Goal: Task Accomplishment & Management: Manage account settings

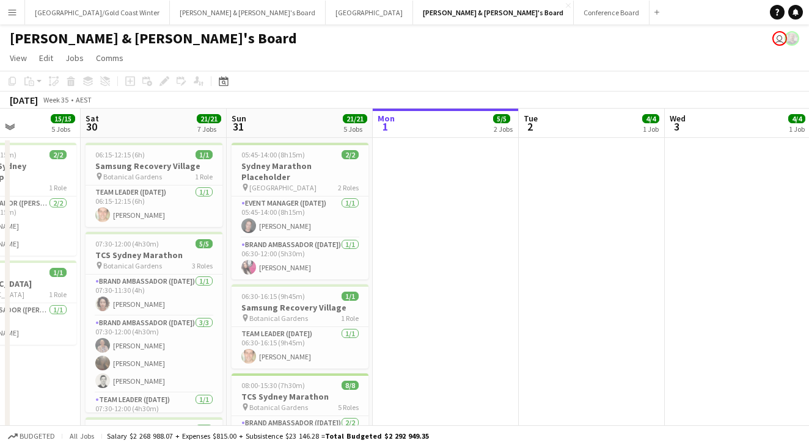
scroll to position [0, 353]
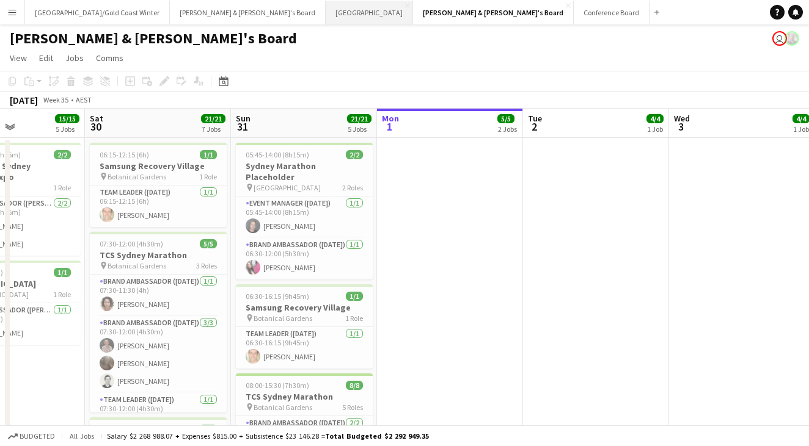
click at [326, 18] on button "Sydney Close" at bounding box center [369, 13] width 87 height 24
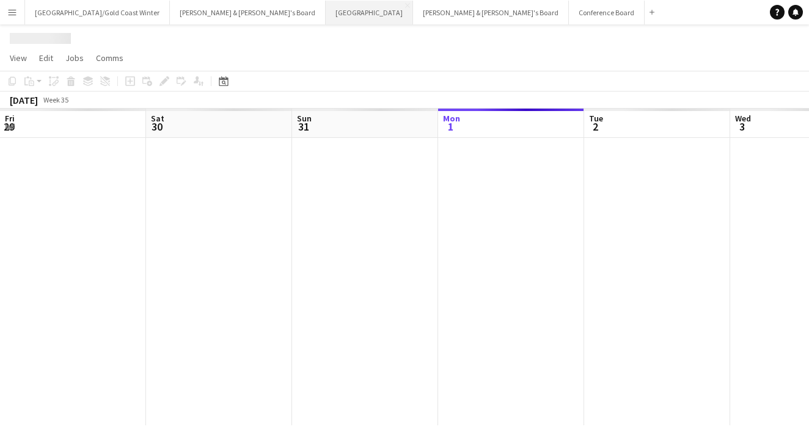
scroll to position [0, 292]
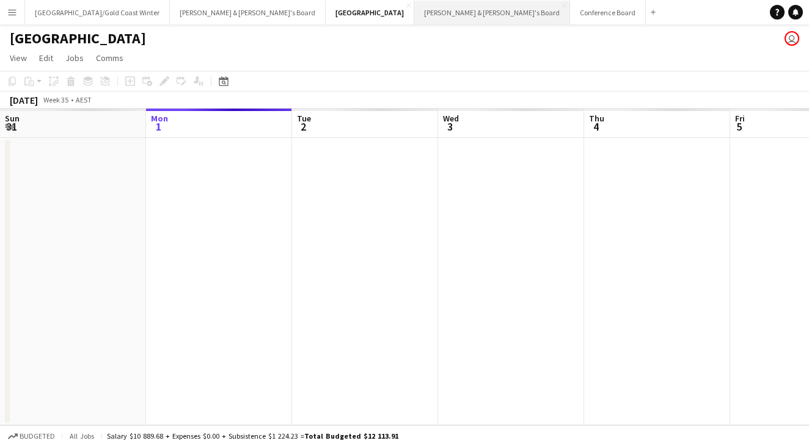
click at [414, 16] on button "[PERSON_NAME] & [PERSON_NAME]'s Board Close" at bounding box center [492, 13] width 156 height 24
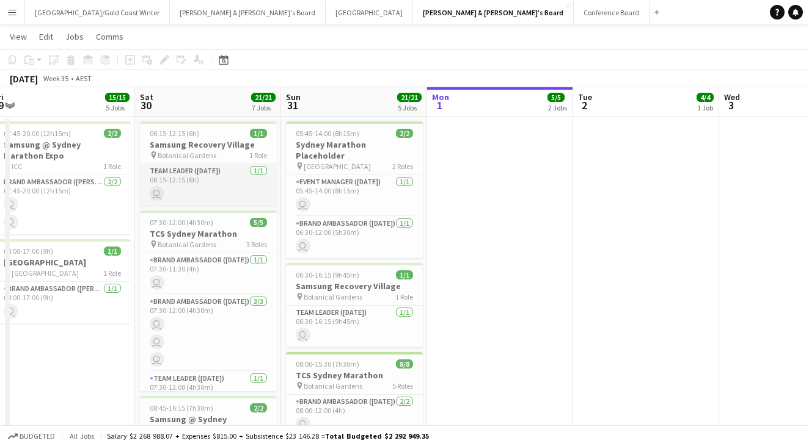
scroll to position [19, 0]
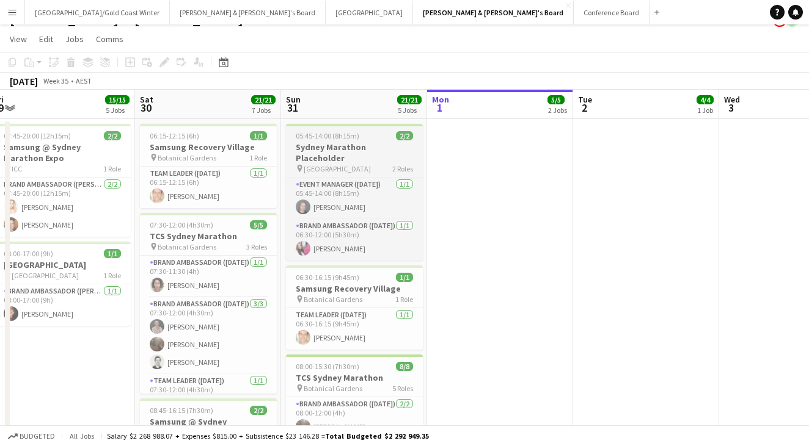
click at [354, 149] on h3 "Sydney Marathon Placeholder" at bounding box center [354, 153] width 137 height 22
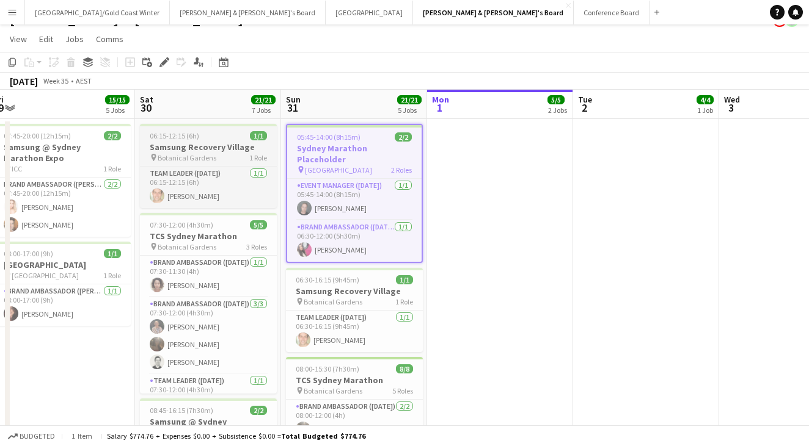
click at [224, 138] on div "06:15-12:15 (6h) 1/1" at bounding box center [208, 135] width 137 height 9
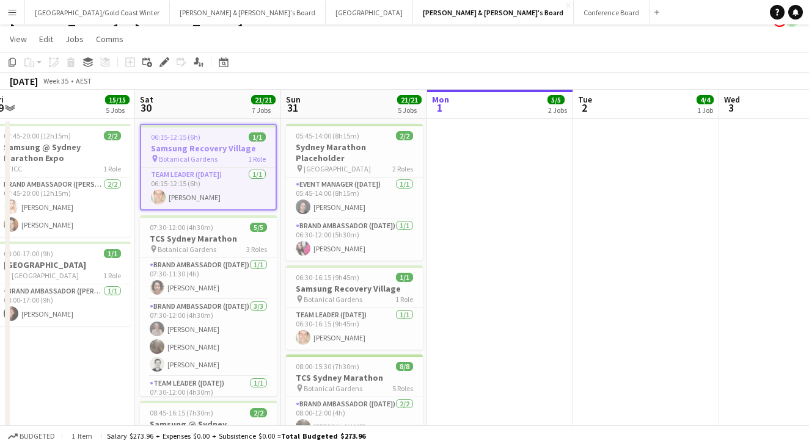
click at [363, 84] on div "[DATE] Week 35 • AEST" at bounding box center [404, 81] width 809 height 17
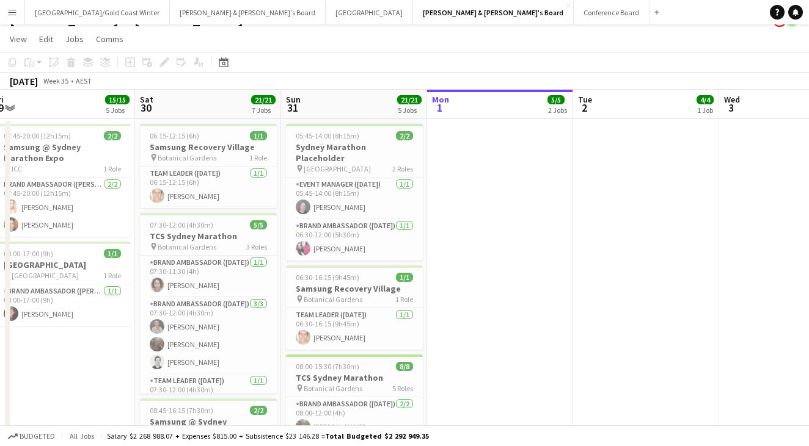
click at [510, 53] on app-toolbar "Copy Paste Paste Command V Paste with crew Command Shift V Paste linked Job [GE…" at bounding box center [404, 62] width 809 height 21
click at [227, 164] on app-job-card "06:15-12:15 (6h) 1/1 Samsung Recovery Village pin Botanical Gardens 1 Role Team…" at bounding box center [208, 166] width 137 height 84
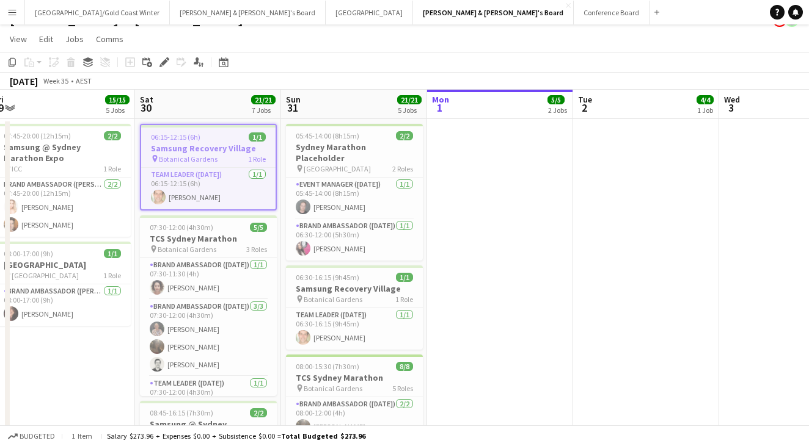
click at [441, 62] on app-toolbar "Copy Paste Paste Command V Paste with crew Command Shift V Paste linked Job [GE…" at bounding box center [404, 62] width 809 height 21
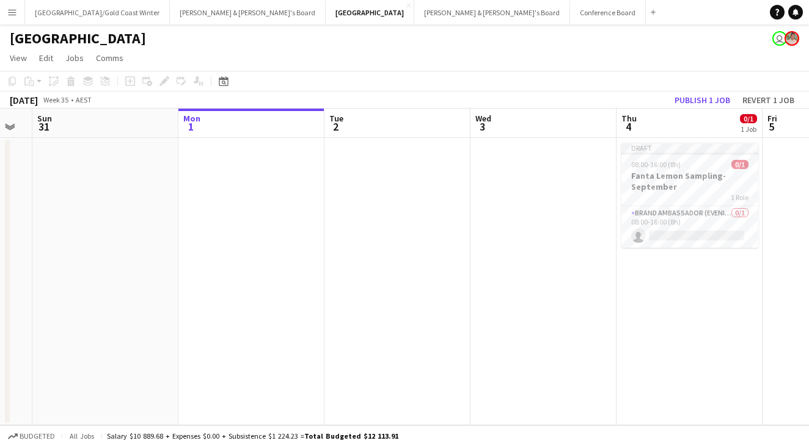
scroll to position [0, 255]
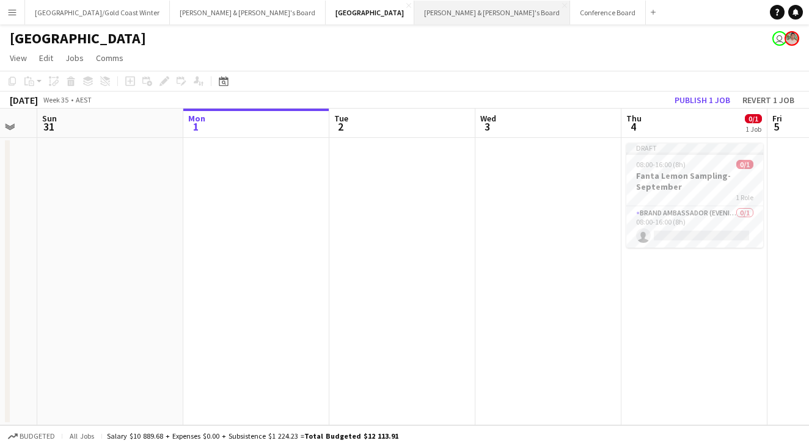
click at [414, 14] on button "[PERSON_NAME] & [PERSON_NAME]'s Board Close" at bounding box center [492, 13] width 156 height 24
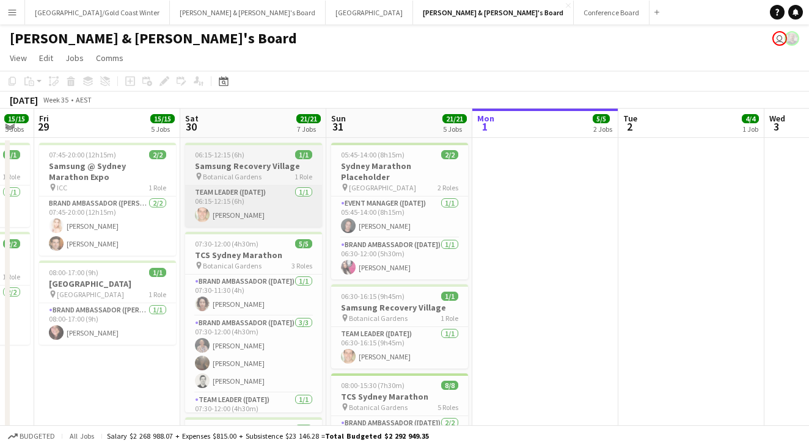
scroll to position [0, 252]
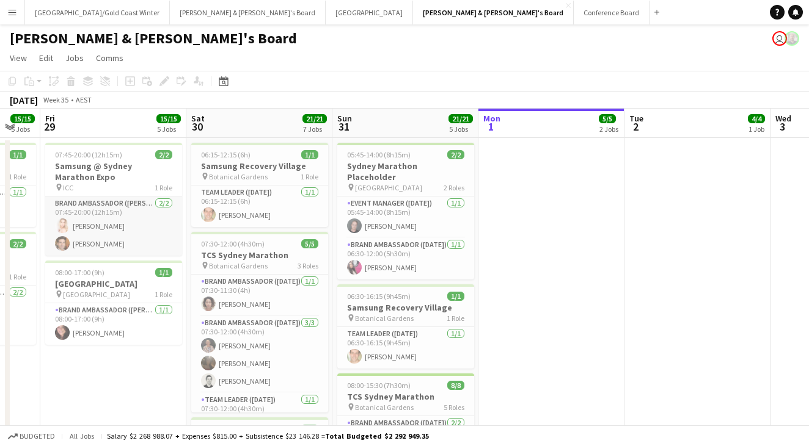
click at [145, 199] on app-card-role "Brand Ambassador (Mon - Fri) [DATE] 07:45-20:00 (12h15m) [PERSON_NAME] [PERSON_…" at bounding box center [113, 226] width 137 height 59
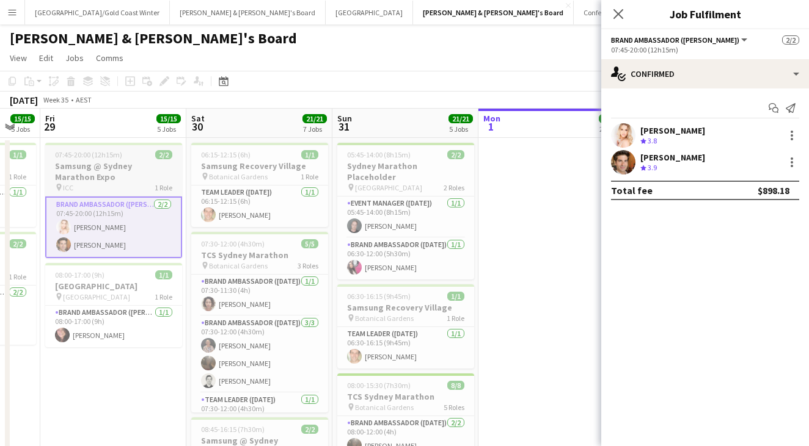
click at [151, 181] on h3 "Samsung @ Sydney Marathon Expo" at bounding box center [113, 172] width 137 height 22
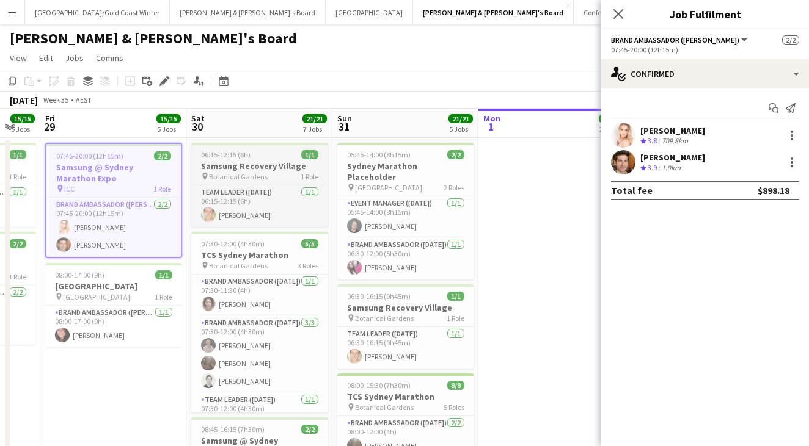
click at [297, 168] on h3 "Samsung Recovery Village" at bounding box center [259, 166] width 137 height 11
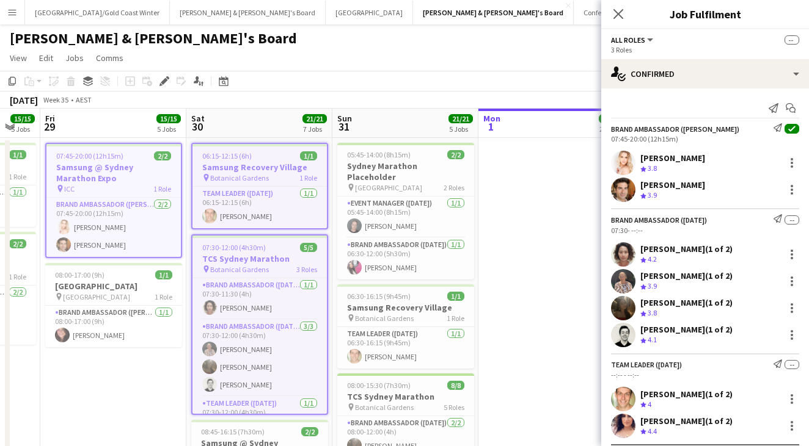
click at [288, 180] on div "pin Botanical Gardens 1 Role" at bounding box center [259, 178] width 134 height 10
click at [243, 126] on app-board-header-date "Sat 30 21/21 7 Jobs" at bounding box center [259, 123] width 146 height 29
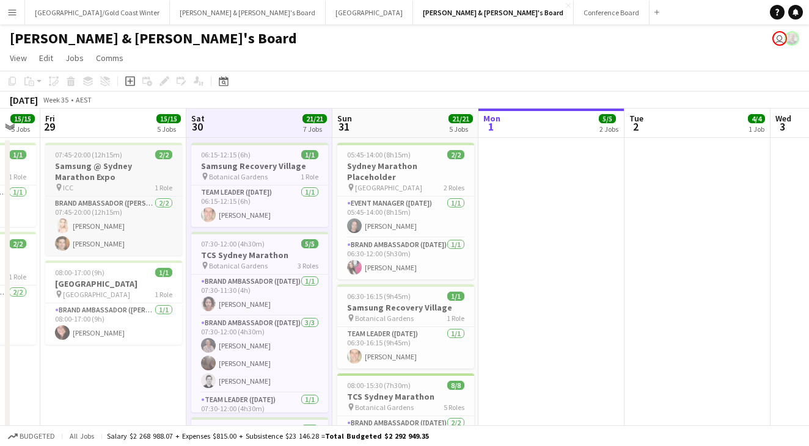
click at [140, 167] on h3 "Samsung @ Sydney Marathon Expo" at bounding box center [113, 172] width 137 height 22
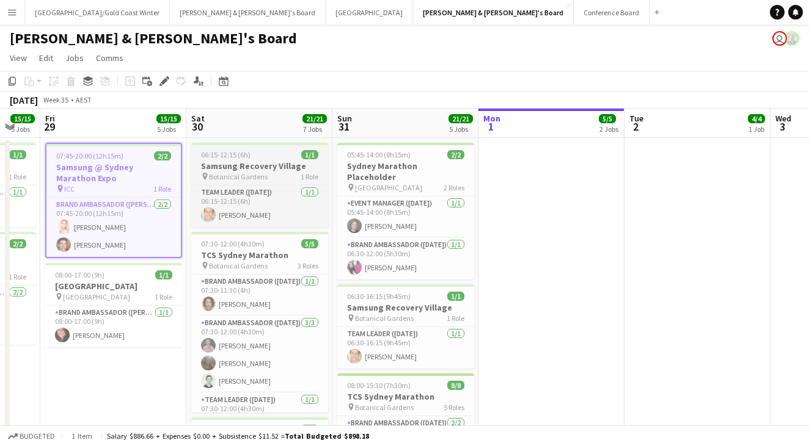
click at [233, 151] on span "06:15-12:15 (6h)" at bounding box center [225, 154] width 49 height 9
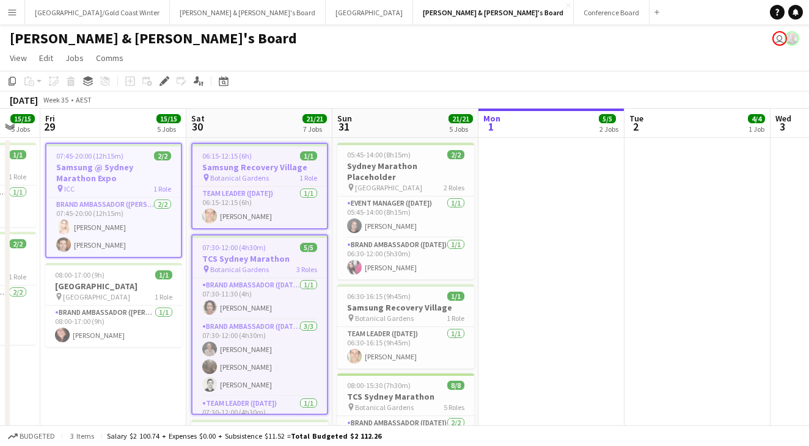
click at [222, 152] on span "06:15-12:15 (6h)" at bounding box center [226, 155] width 49 height 9
click at [115, 168] on h3 "Samsung @ Sydney Marathon Expo" at bounding box center [113, 173] width 134 height 22
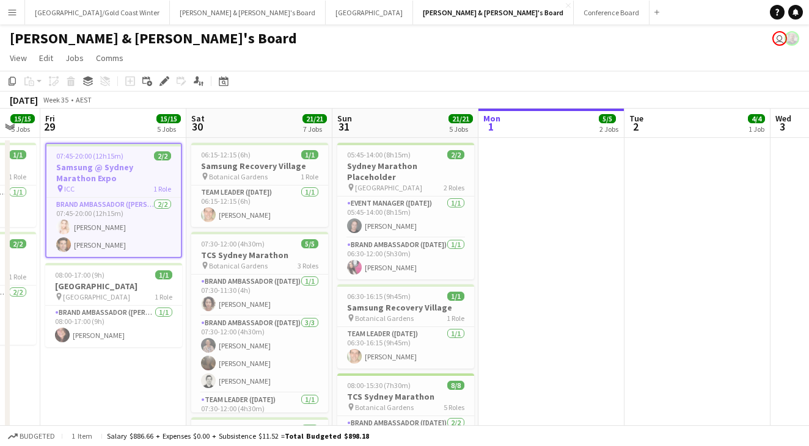
click at [149, 156] on div "07:45-20:00 (12h15m) 2/2" at bounding box center [113, 155] width 134 height 9
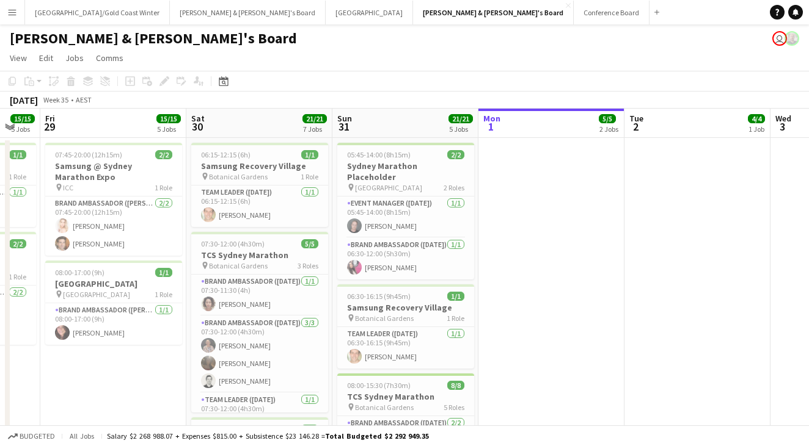
click at [321, 103] on div "[DATE] Week 35 • AEST" at bounding box center [404, 100] width 809 height 17
click at [148, 181] on h3 "Samsung @ Sydney Marathon Expo" at bounding box center [113, 172] width 137 height 22
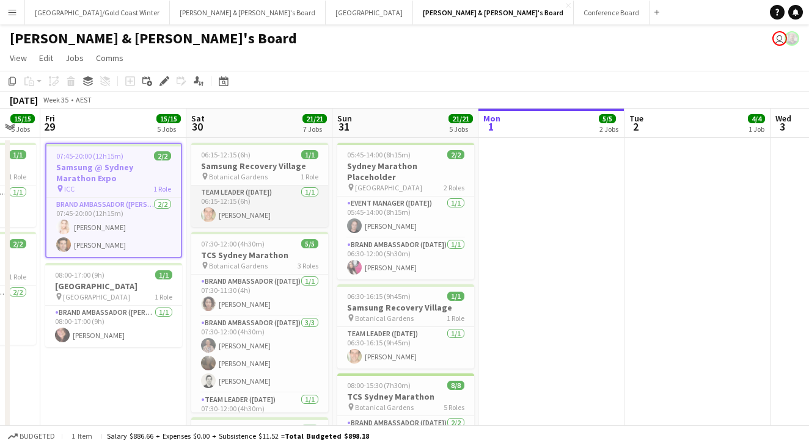
click at [274, 193] on app-card-role "Team Leader ([DATE]) [DATE] 06:15-12:15 (6h) [PERSON_NAME]" at bounding box center [259, 207] width 137 height 42
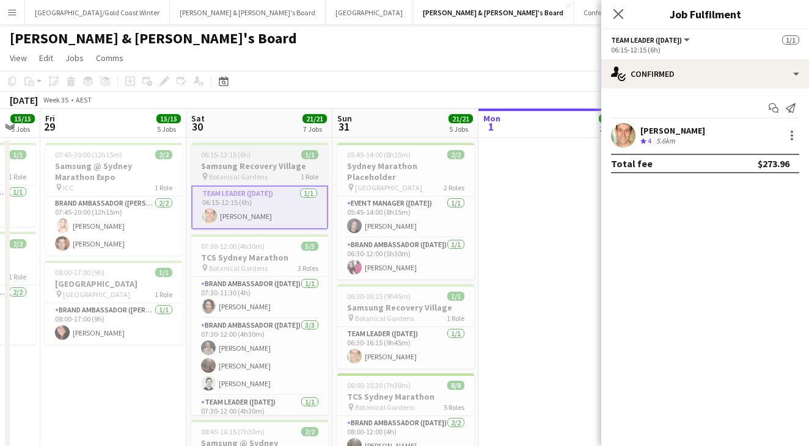
click at [280, 173] on div "pin Botanical Gardens 1 Role" at bounding box center [259, 177] width 137 height 10
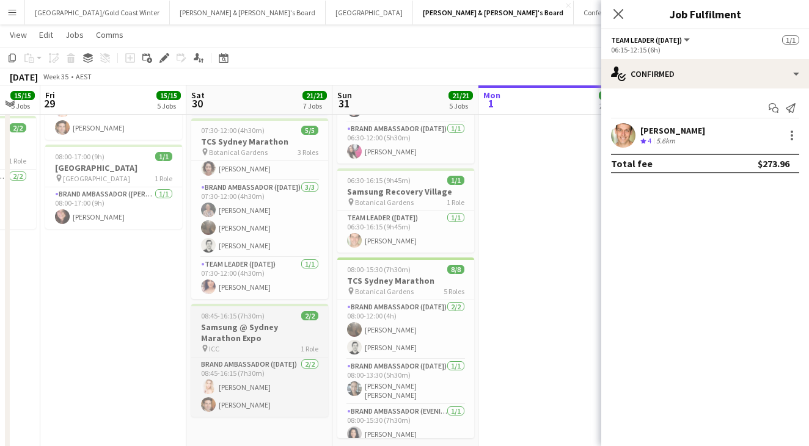
scroll to position [22, 0]
click at [269, 337] on h3 "Samsung @ Sydney Marathon Expo" at bounding box center [259, 333] width 137 height 22
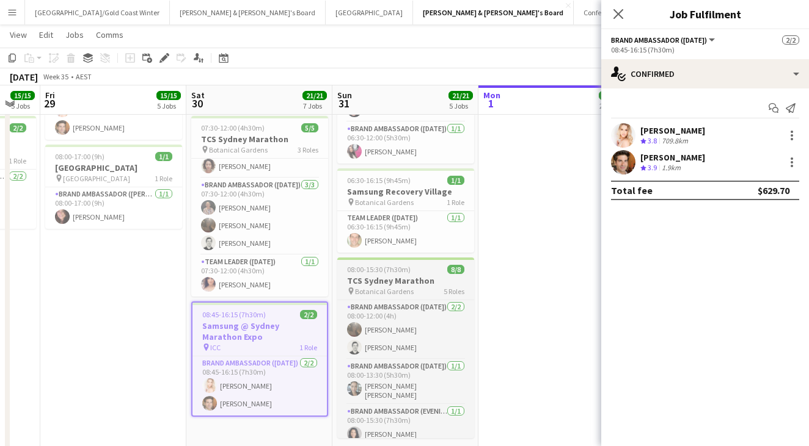
click at [424, 275] on h3 "TCS Sydney Marathon" at bounding box center [405, 280] width 137 height 11
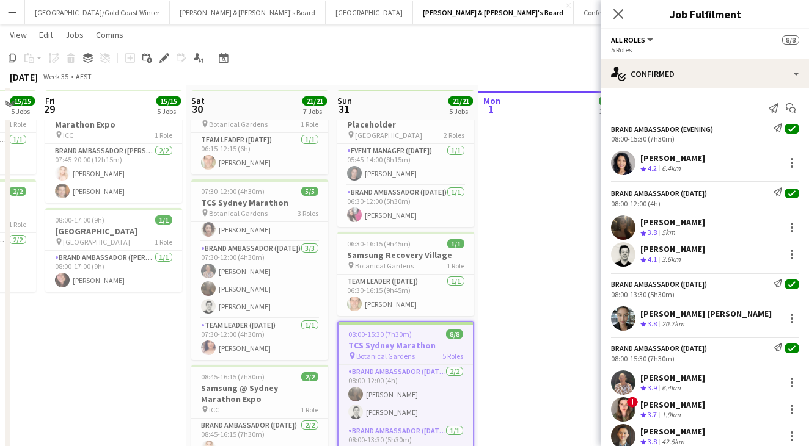
scroll to position [47, 0]
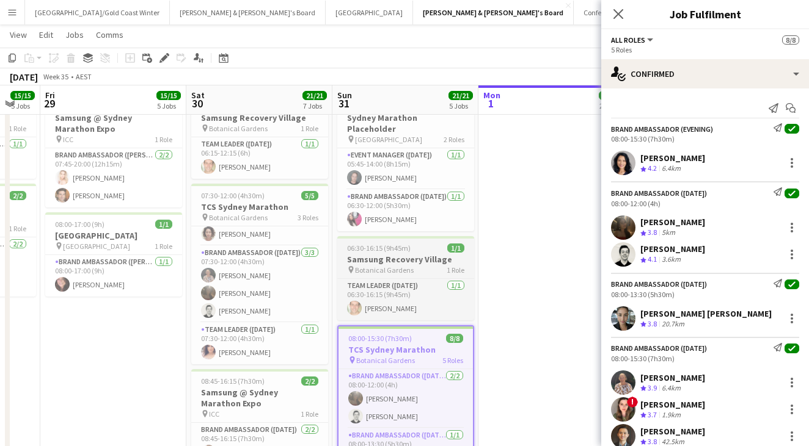
click at [432, 254] on h3 "Samsung Recovery Village" at bounding box center [405, 259] width 137 height 11
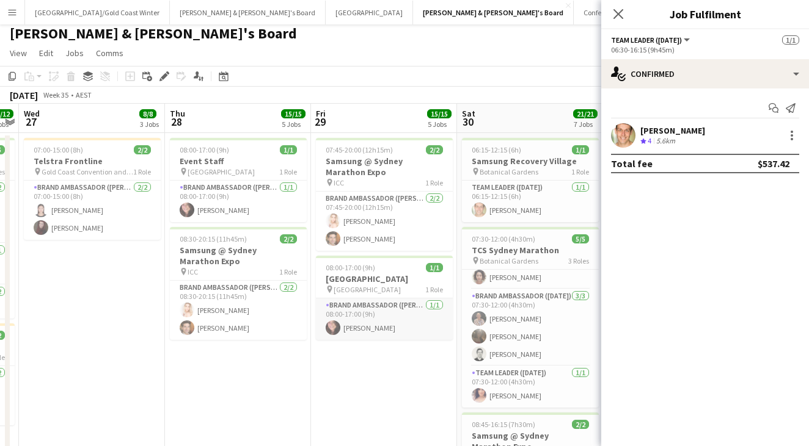
scroll to position [0, 257]
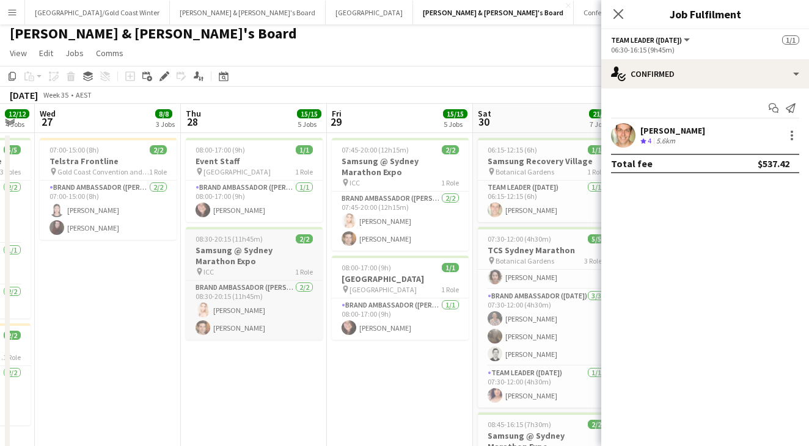
click at [275, 264] on h3 "Samsung @ Sydney Marathon Expo" at bounding box center [254, 256] width 137 height 22
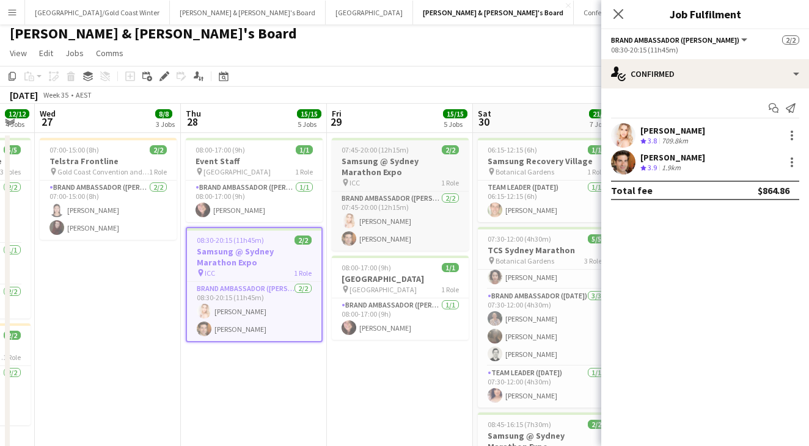
click at [414, 178] on div "pin ICC 1 Role" at bounding box center [400, 183] width 137 height 10
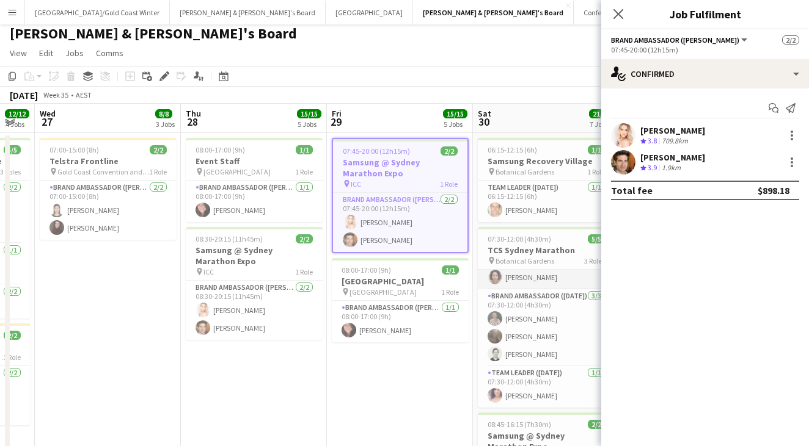
scroll to position [0, 297]
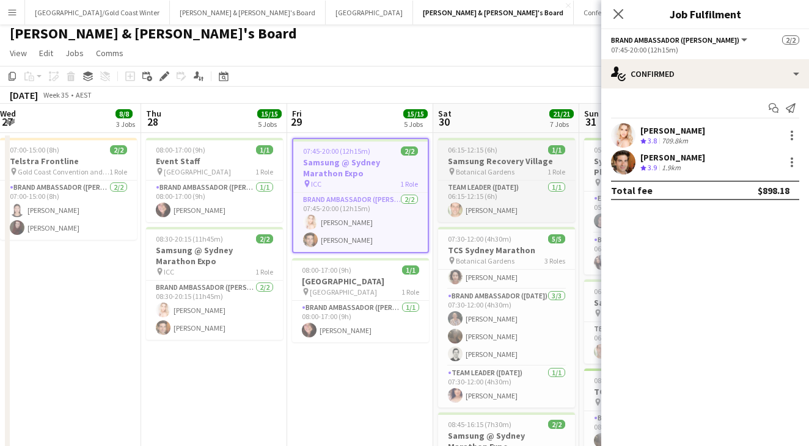
click at [514, 173] on div "pin Botanical Gardens 1 Role" at bounding box center [506, 172] width 137 height 10
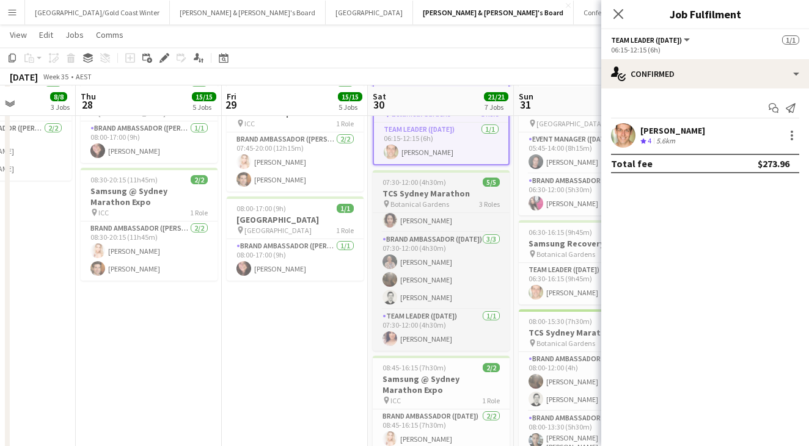
scroll to position [64, 0]
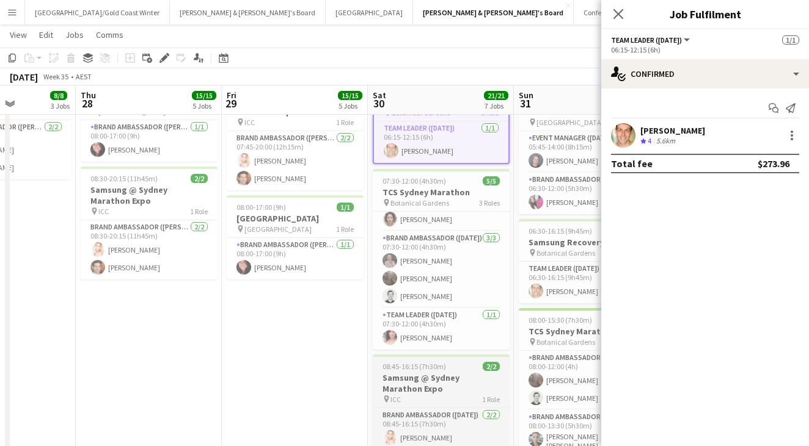
click at [461, 378] on h3 "Samsung @ Sydney Marathon Expo" at bounding box center [441, 384] width 137 height 22
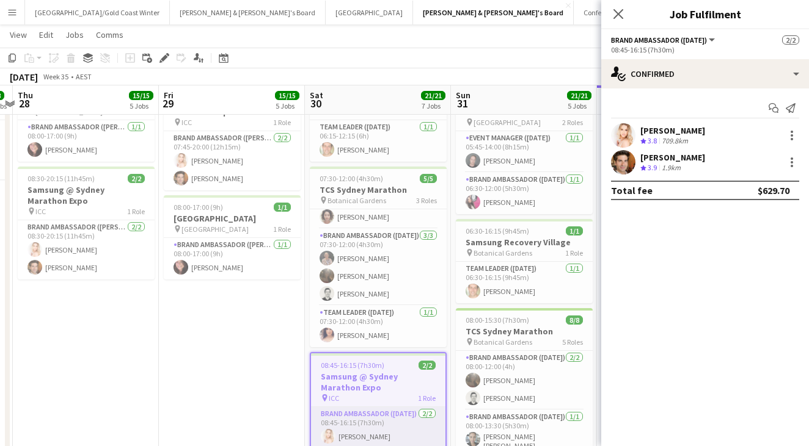
scroll to position [0, 437]
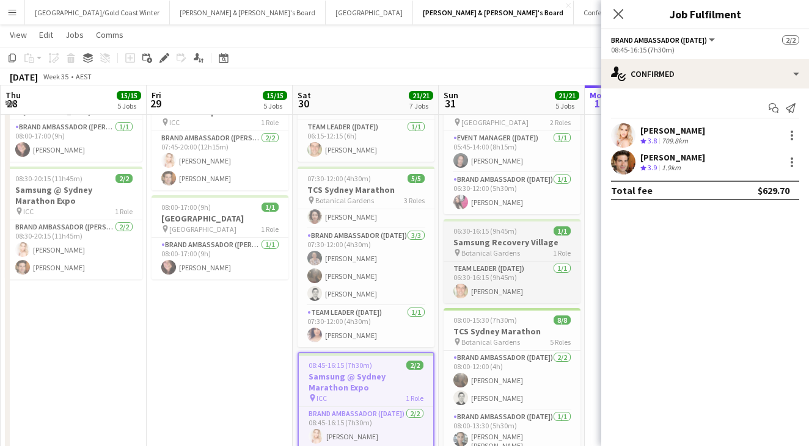
click at [535, 248] on div "pin Botanical Gardens 1 Role" at bounding box center [511, 253] width 137 height 10
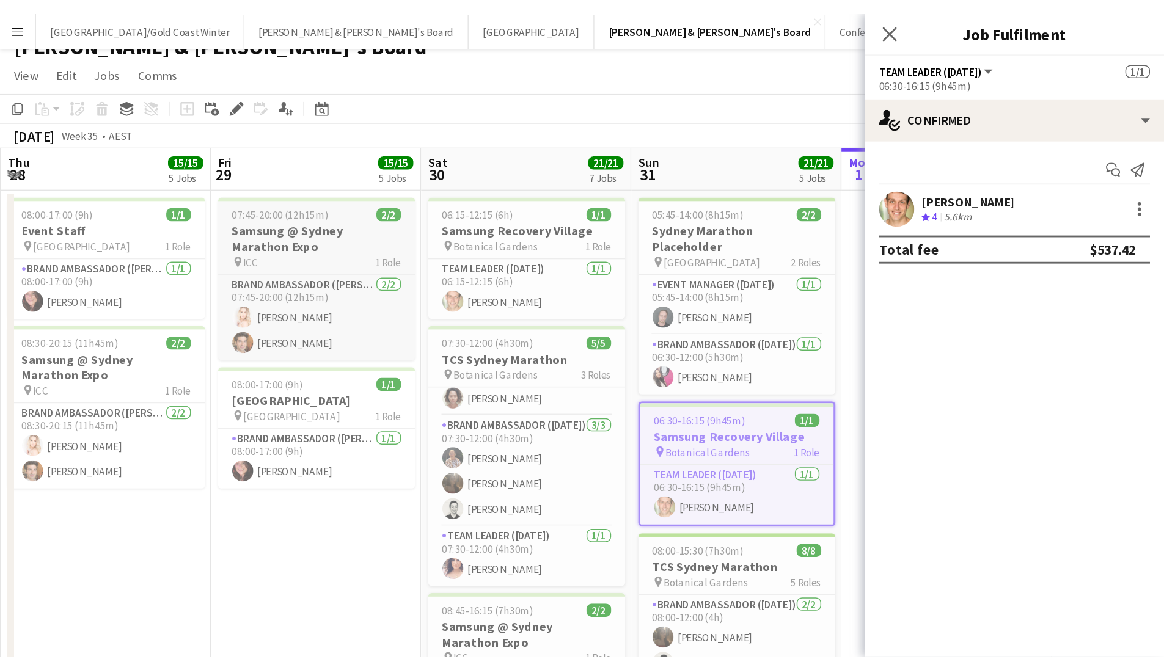
scroll to position [15, 0]
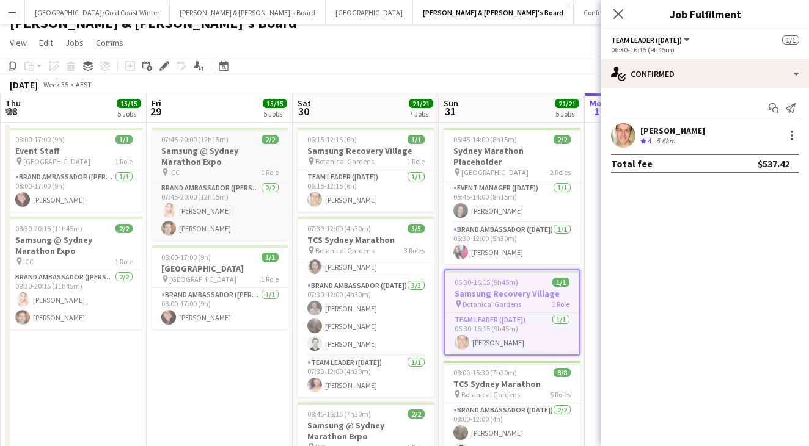
click at [242, 162] on h3 "Samsung @ Sydney Marathon Expo" at bounding box center [219, 156] width 137 height 22
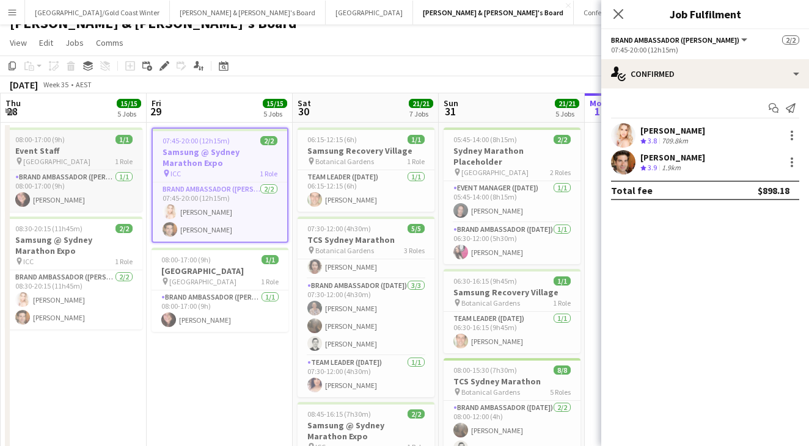
click at [96, 153] on h3 "Event Staff" at bounding box center [73, 150] width 137 height 11
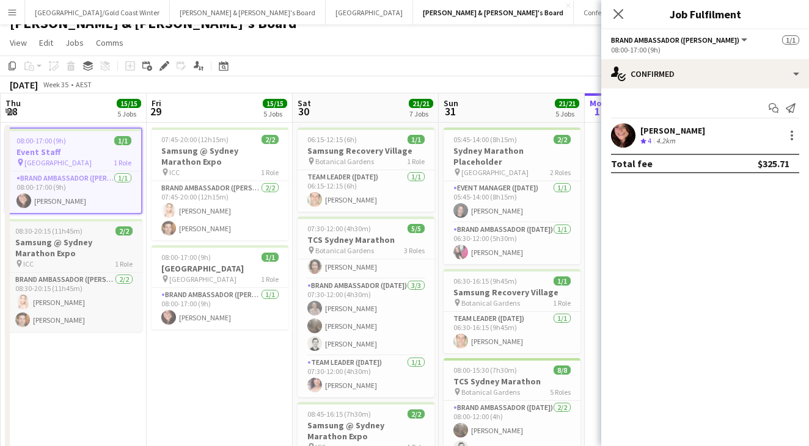
click at [87, 257] on h3 "Samsung @ Sydney Marathon Expo" at bounding box center [73, 248] width 137 height 22
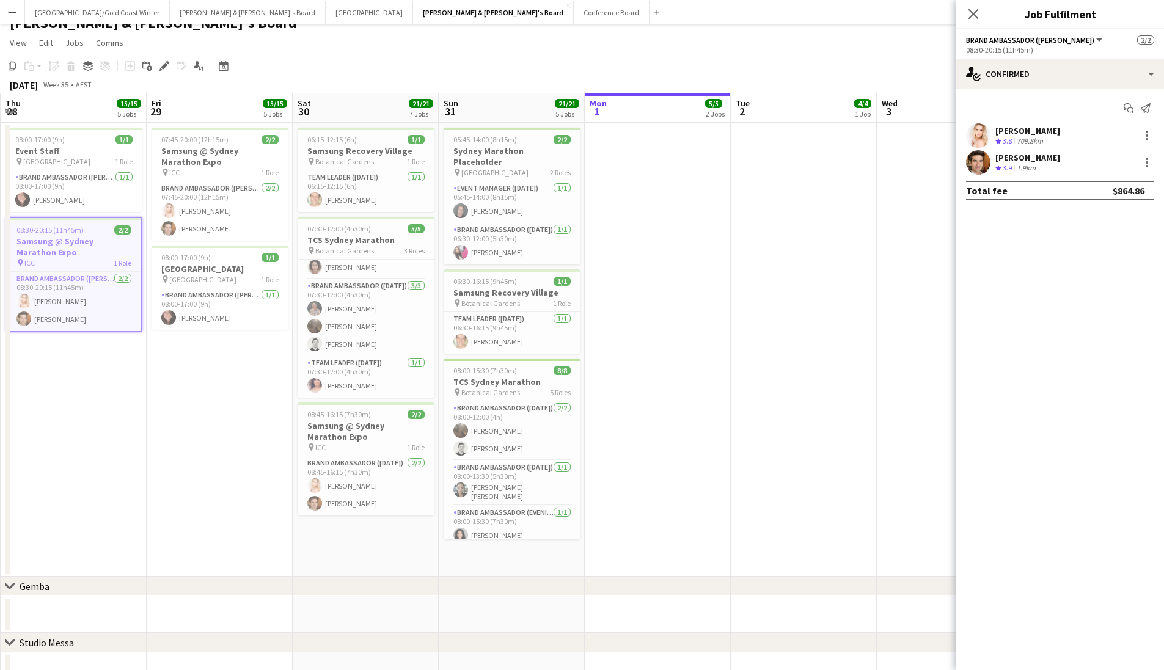
click at [93, 446] on app-date-cell "08:00-17:00 (9h) 1/1 Event Staff pin Chifley Tower 1 Role Brand Ambassador (Mon…" at bounding box center [74, 350] width 146 height 454
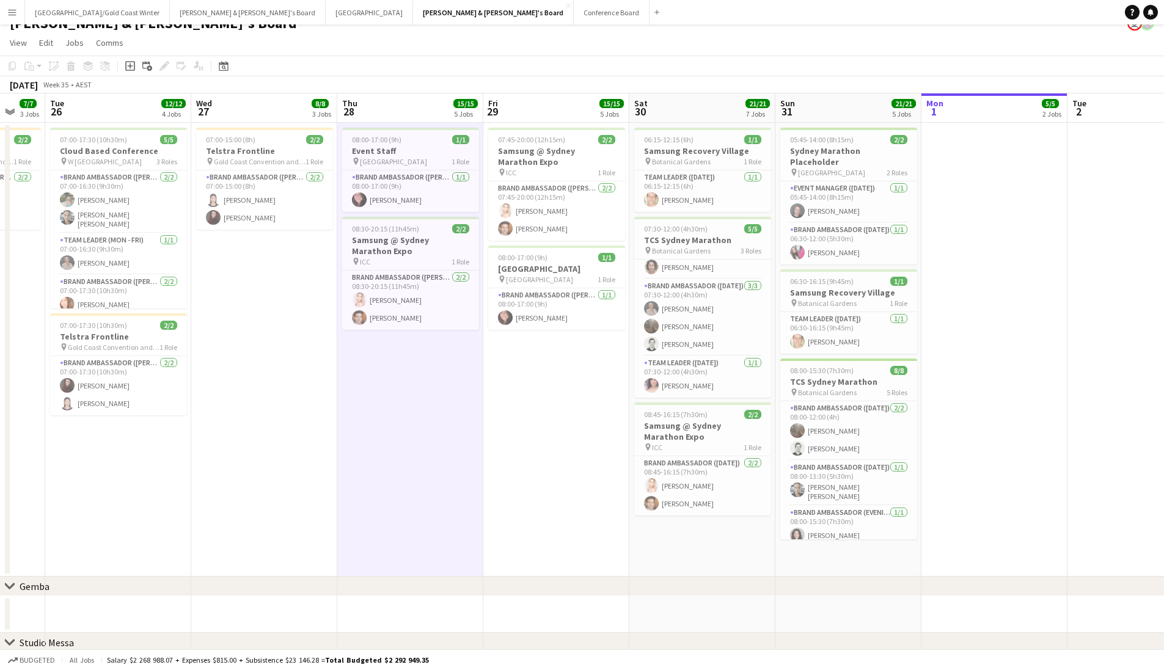
drag, startPoint x: 209, startPoint y: 451, endPoint x: 488, endPoint y: 420, distance: 280.9
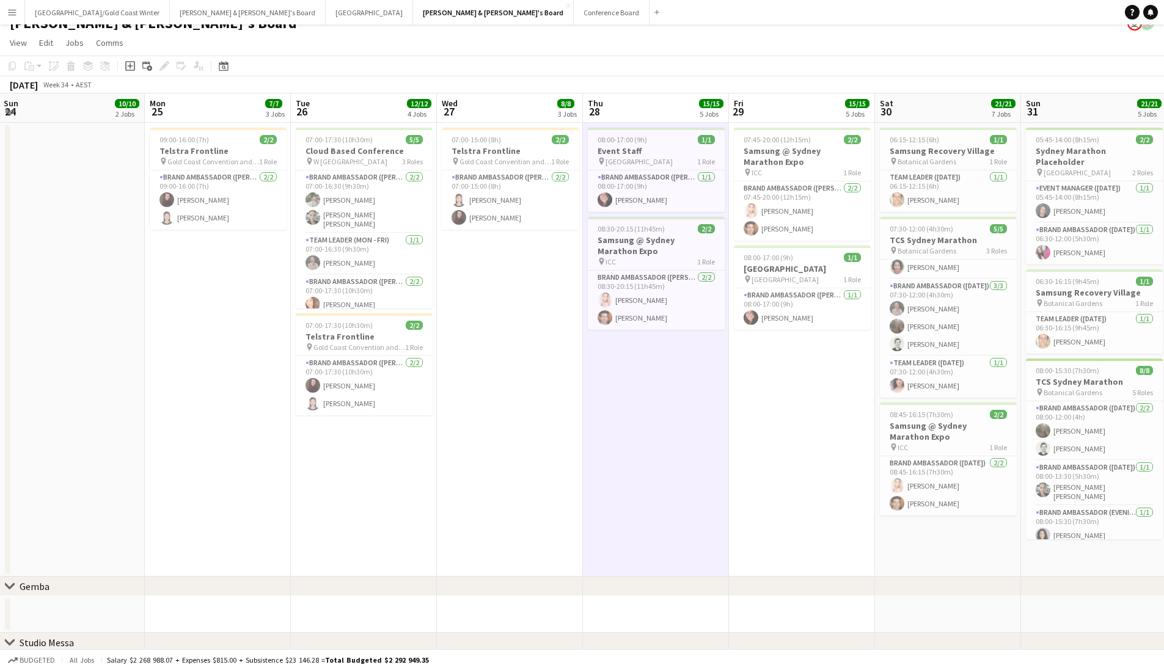
scroll to position [0, 324]
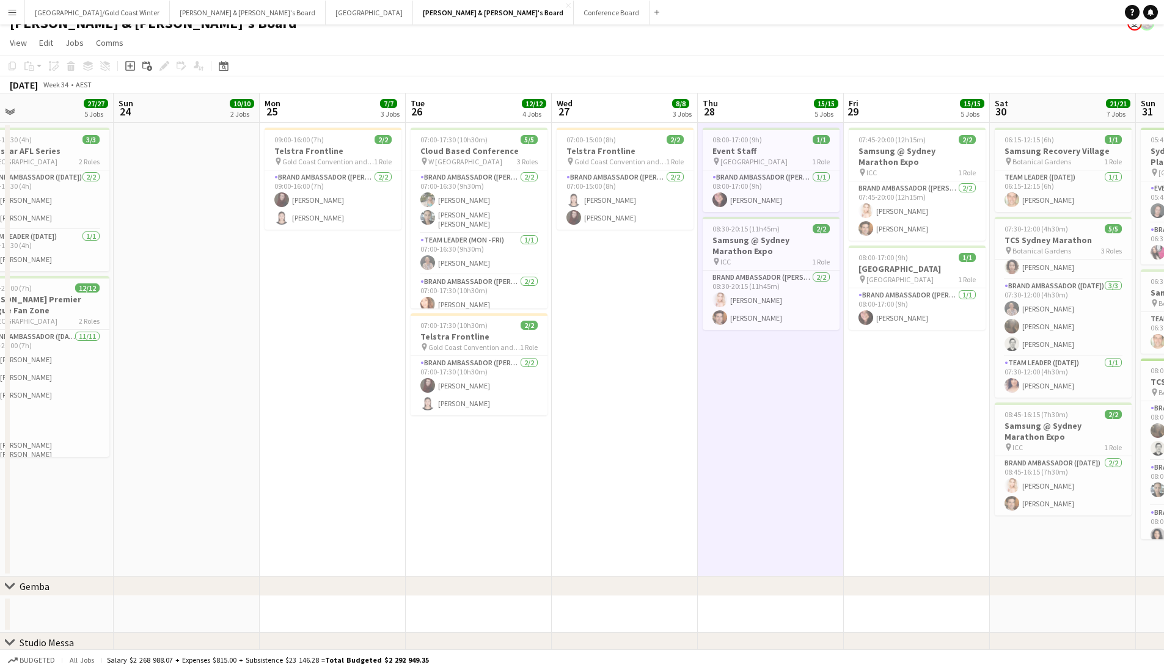
drag, startPoint x: 252, startPoint y: 432, endPoint x: 613, endPoint y: 426, distance: 360.4
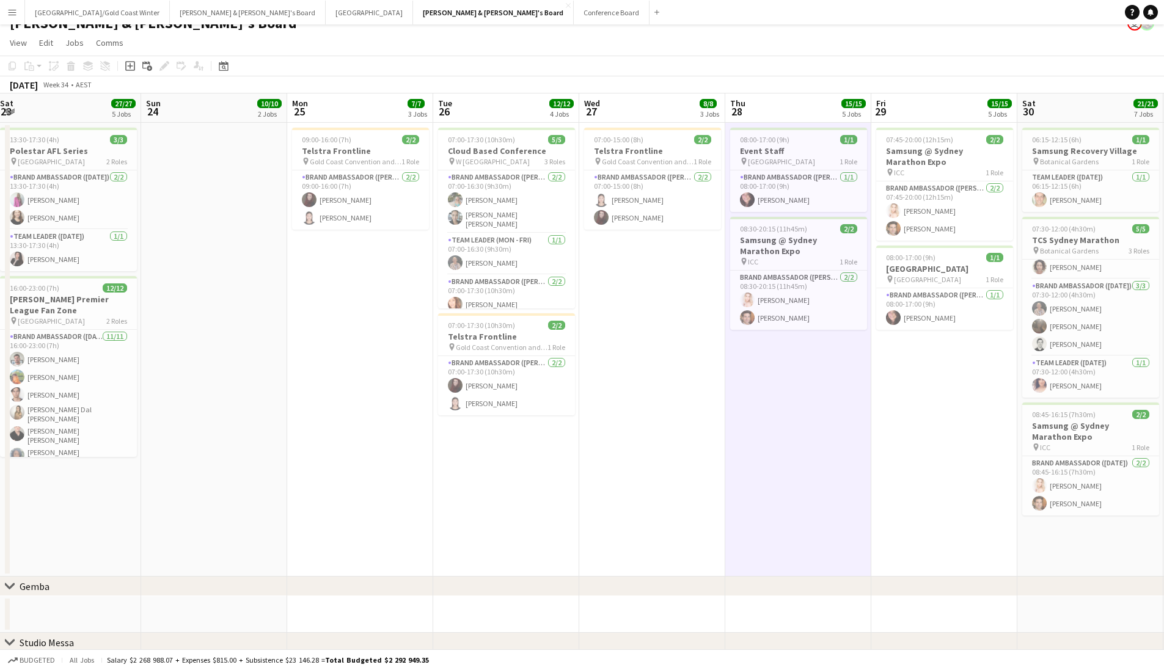
scroll to position [0, 296]
drag, startPoint x: 350, startPoint y: 448, endPoint x: 373, endPoint y: 446, distance: 23.2
click at [376, 336] on app-date-cell "09:00-16:00 (7h) 2/2 Telstra Frontline pin Gold Coast Convention and Exhibition…" at bounding box center [361, 350] width 146 height 454
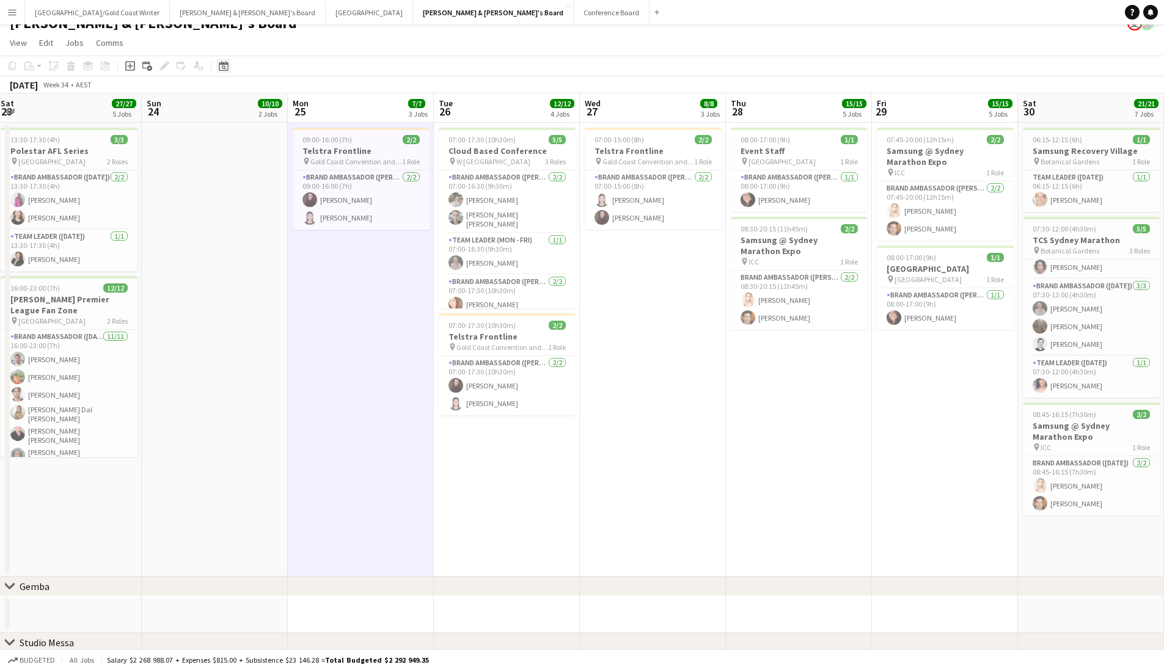
click at [224, 69] on icon "Date picker" at bounding box center [224, 66] width 10 height 10
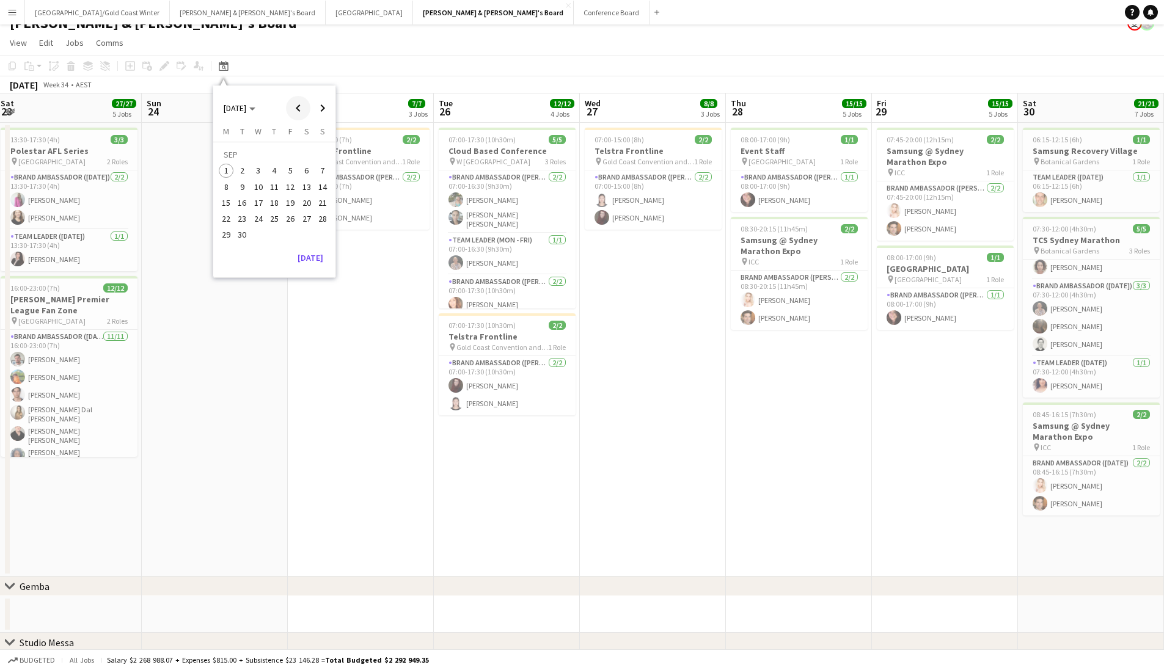
click at [299, 110] on span "Previous month" at bounding box center [298, 108] width 24 height 24
click at [293, 207] on span "22" at bounding box center [290, 206] width 15 height 15
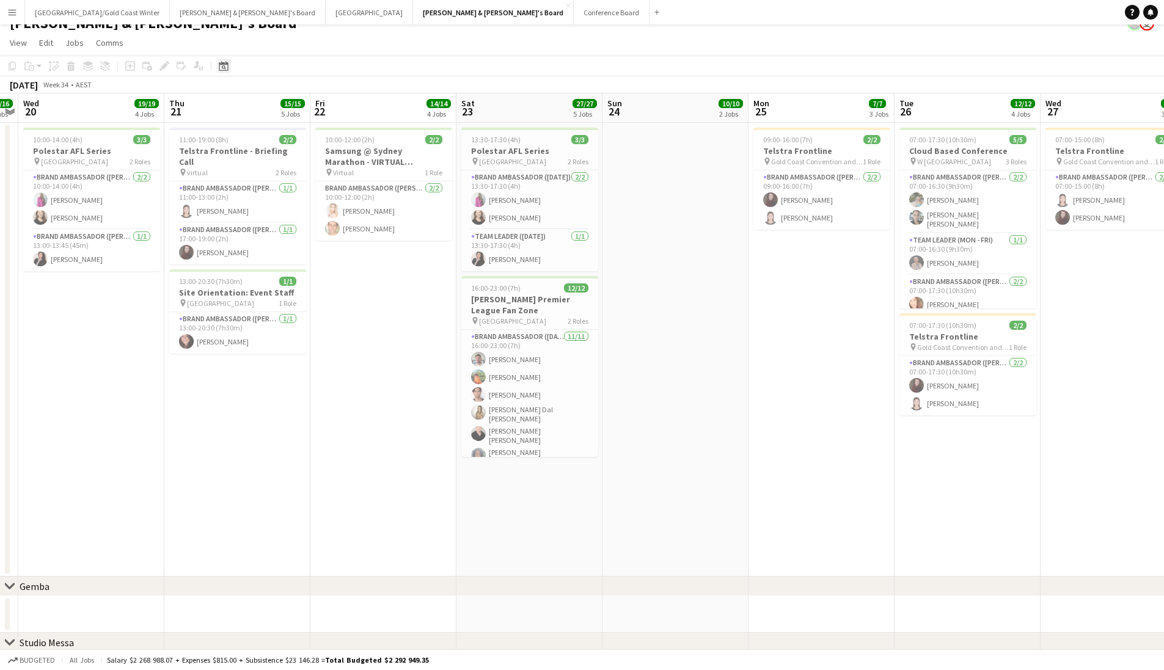
click at [220, 71] on div "Date picker" at bounding box center [223, 66] width 15 height 15
click at [241, 222] on span "26" at bounding box center [242, 221] width 15 height 15
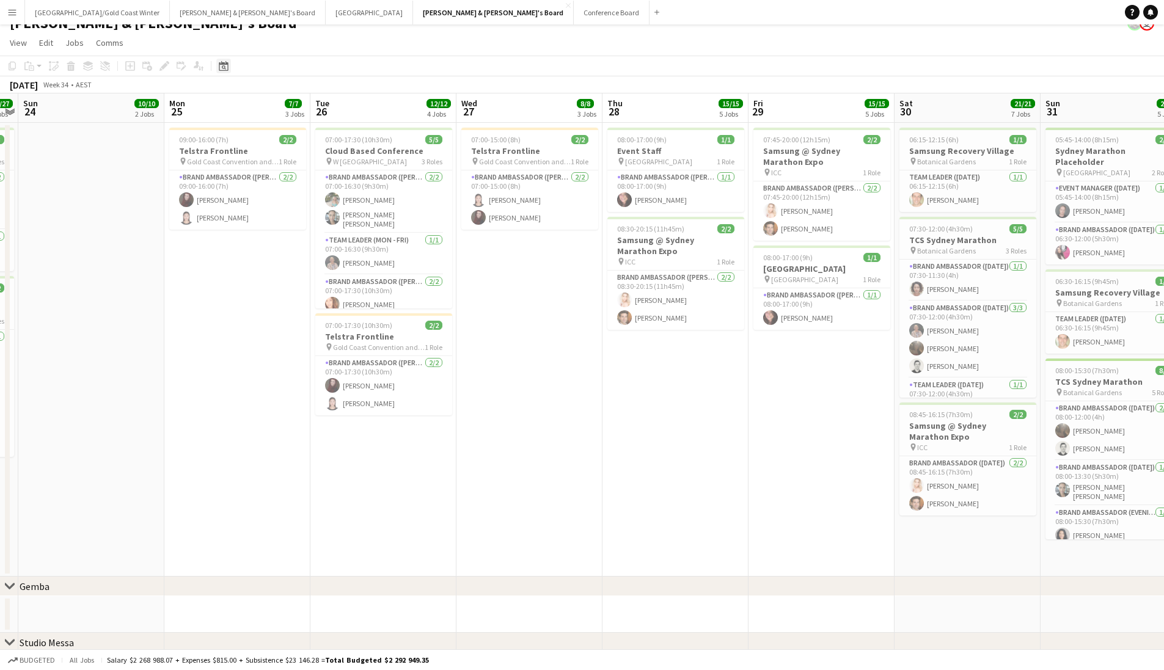
click at [226, 67] on icon "Date picker" at bounding box center [224, 66] width 10 height 10
click at [279, 219] on span "28" at bounding box center [274, 221] width 15 height 15
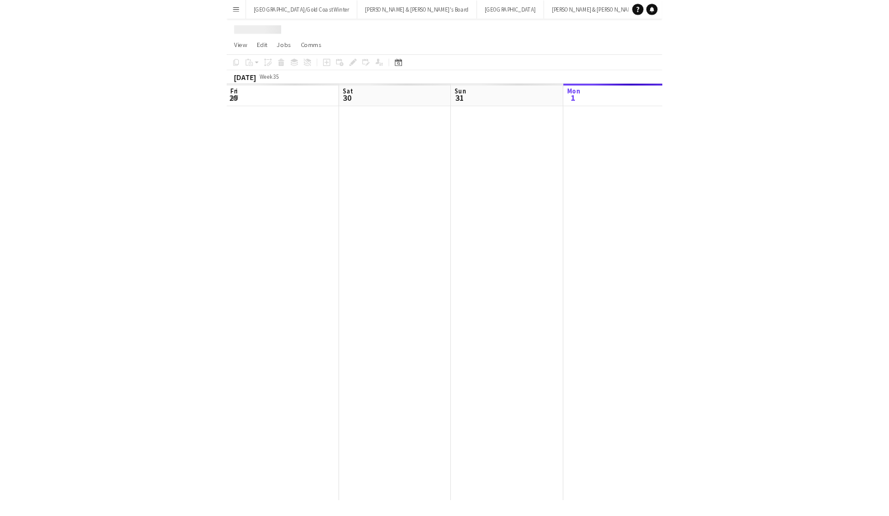
scroll to position [0, 292]
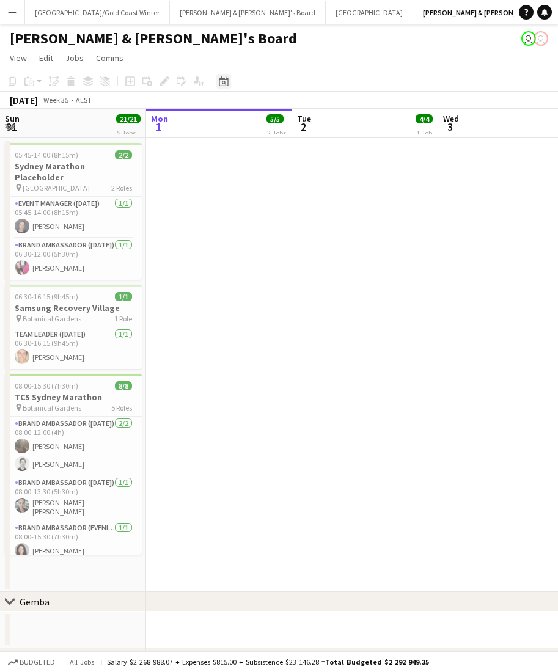
click at [228, 80] on icon at bounding box center [223, 81] width 9 height 10
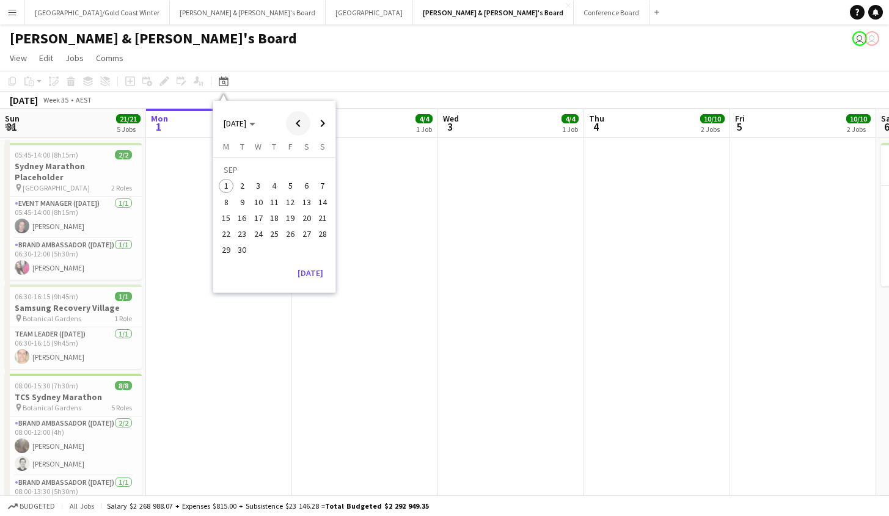
click at [305, 122] on span "Previous month" at bounding box center [298, 123] width 24 height 24
click at [280, 231] on span "28" at bounding box center [274, 237] width 15 height 15
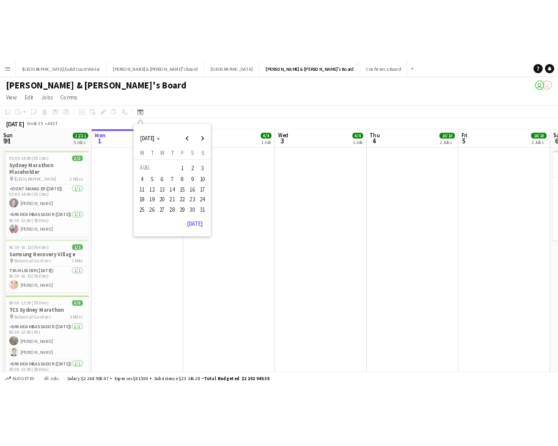
scroll to position [0, 420]
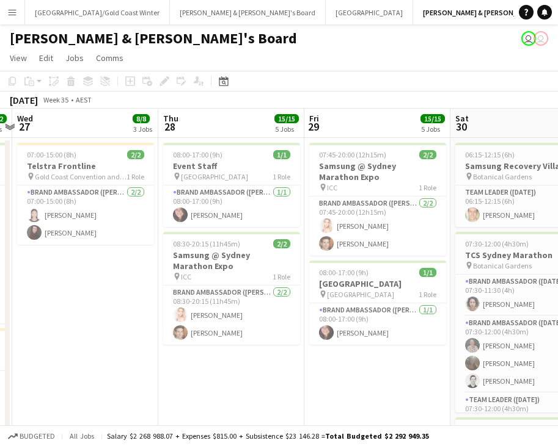
drag, startPoint x: 246, startPoint y: 371, endPoint x: 93, endPoint y: 348, distance: 153.8
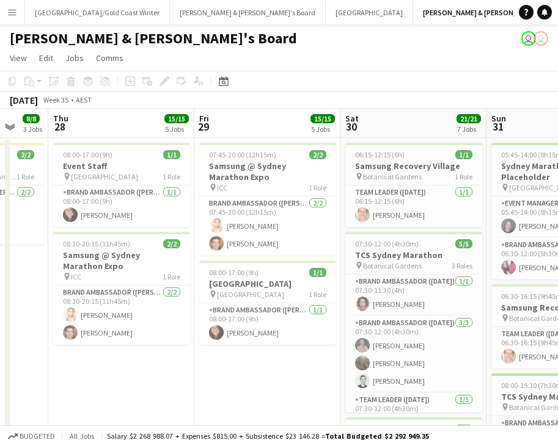
drag, startPoint x: 340, startPoint y: 371, endPoint x: 247, endPoint y: 388, distance: 93.8
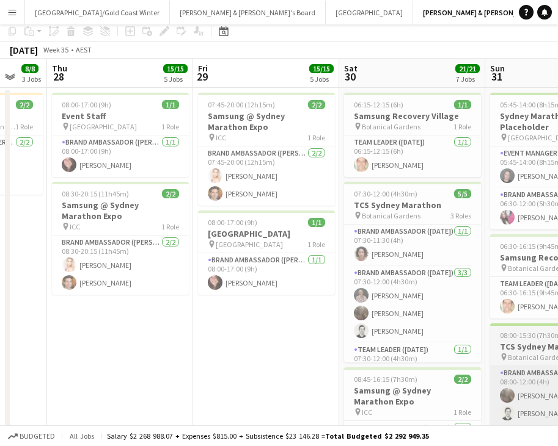
scroll to position [0, 0]
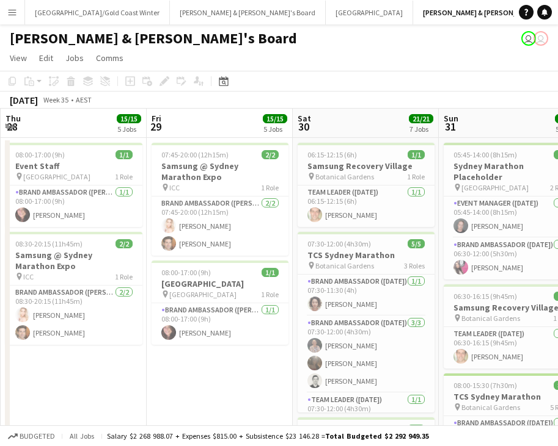
drag, startPoint x: 533, startPoint y: 316, endPoint x: 185, endPoint y: 407, distance: 359.2
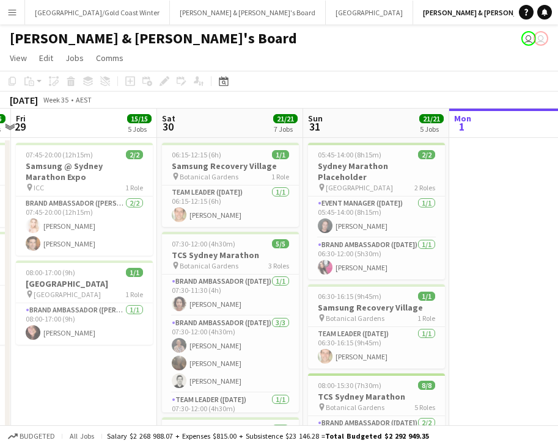
scroll to position [0, 429]
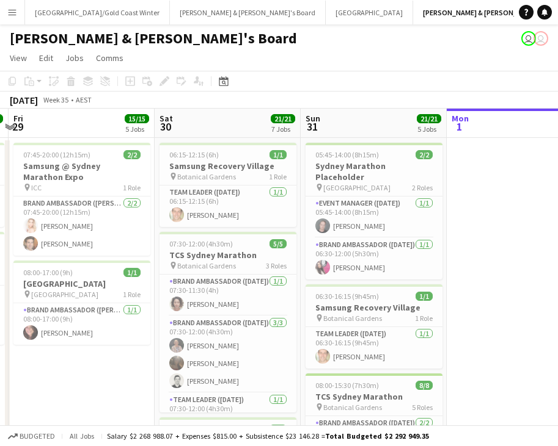
drag, startPoint x: 208, startPoint y: 401, endPoint x: 76, endPoint y: 394, distance: 132.1
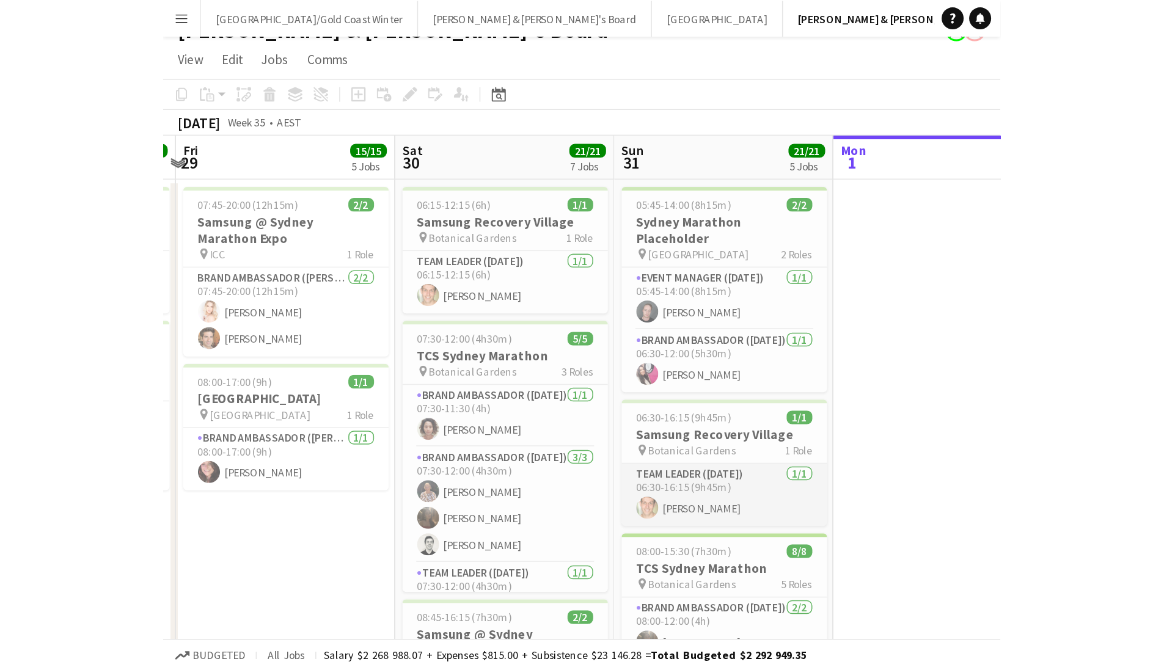
scroll to position [21, 0]
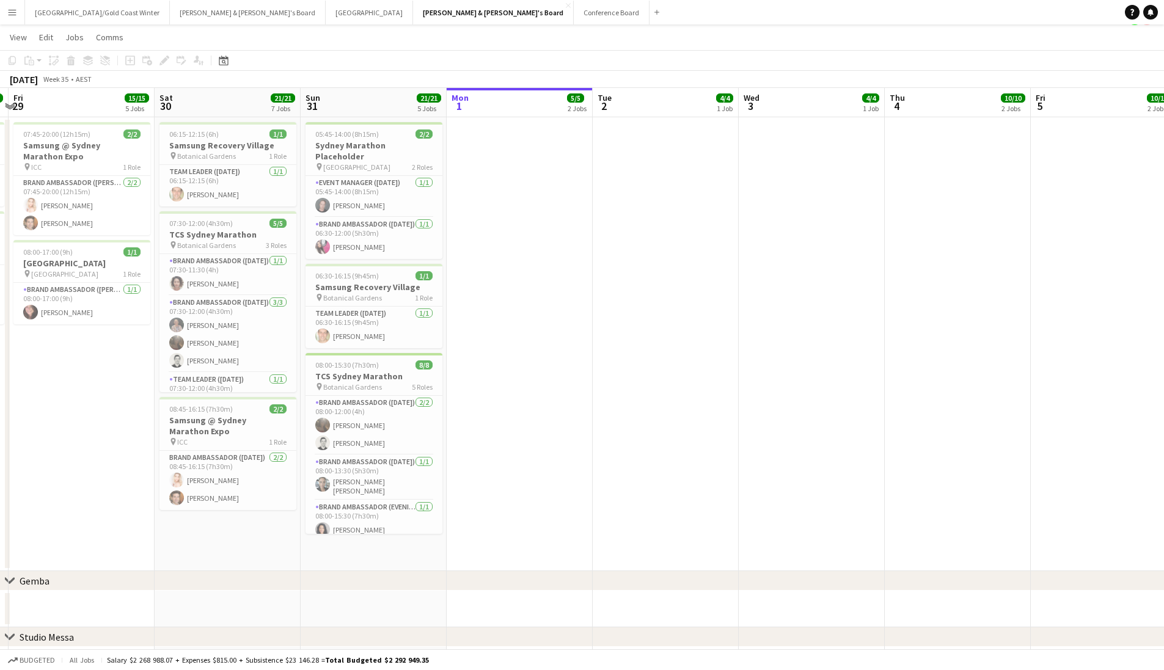
drag, startPoint x: 221, startPoint y: 60, endPoint x: 232, endPoint y: 73, distance: 16.9
click at [221, 60] on icon "Date picker" at bounding box center [224, 61] width 10 height 10
click at [285, 202] on span "22" at bounding box center [290, 200] width 15 height 15
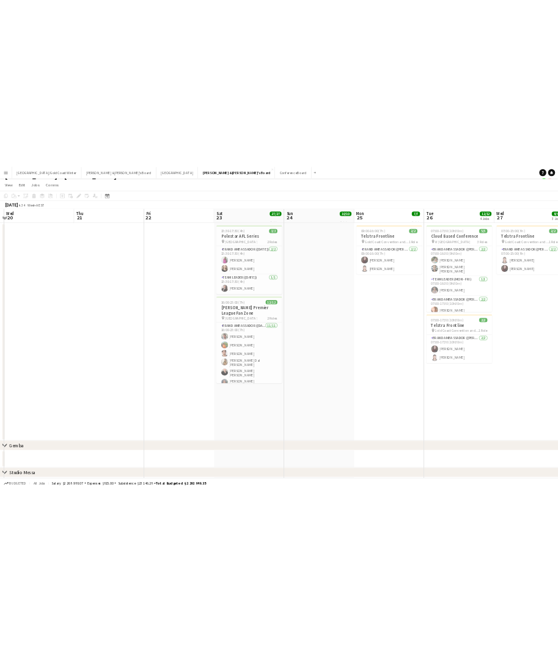
scroll to position [0, 420]
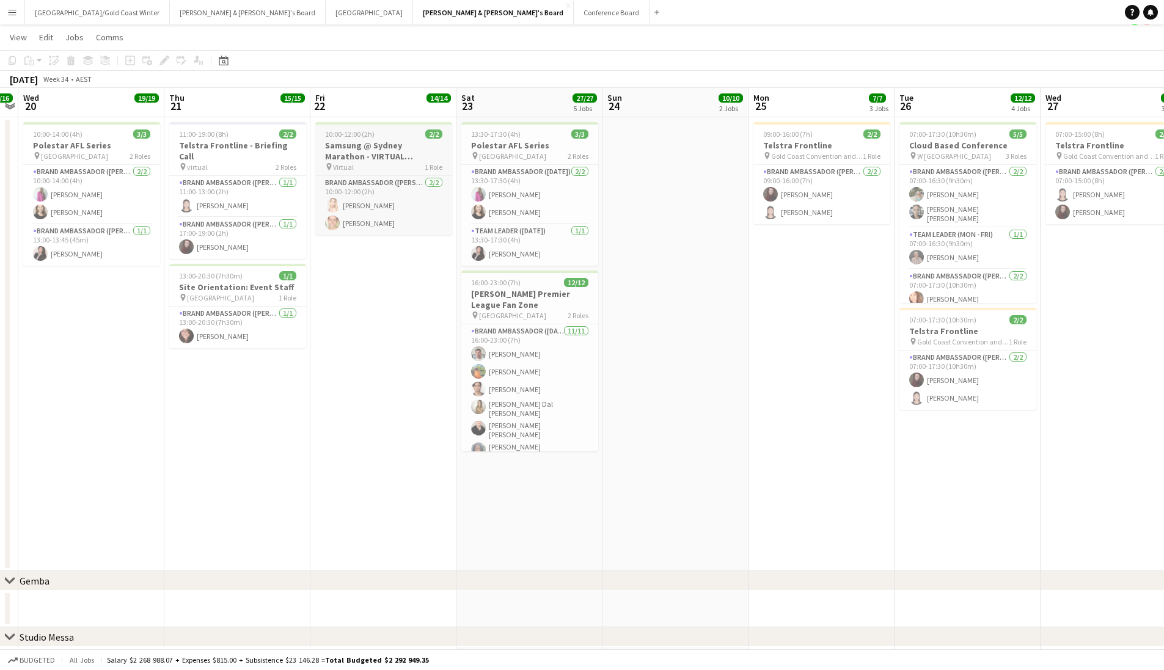
click at [376, 134] on div "10:00-12:00 (2h) 2/2" at bounding box center [383, 133] width 137 height 9
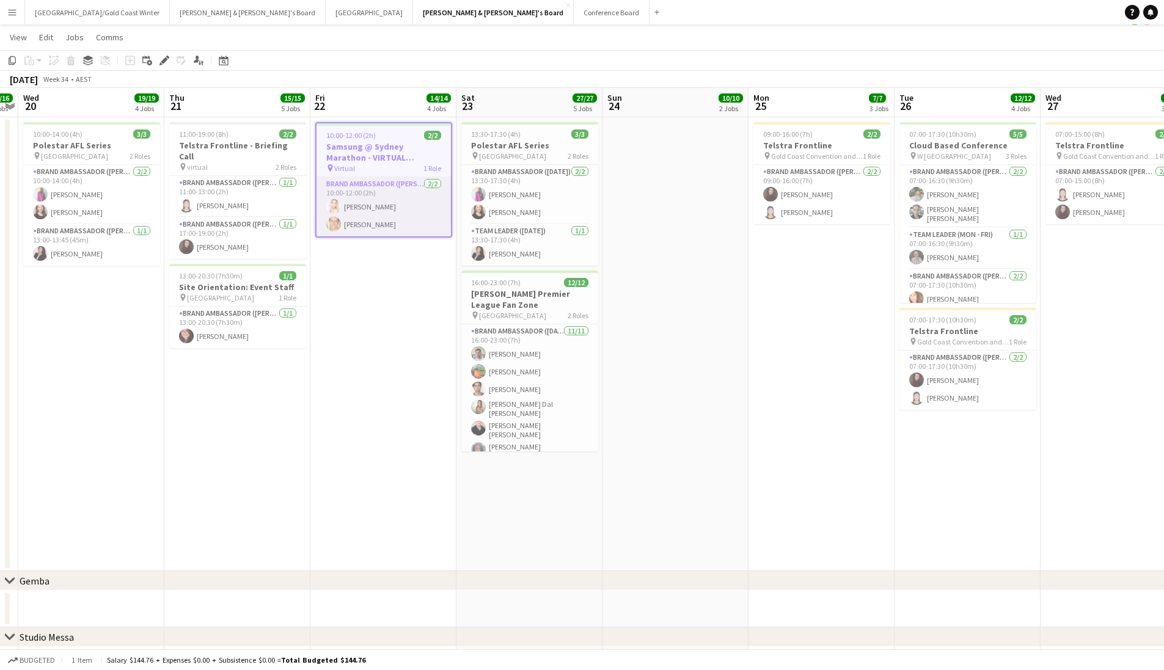
click at [391, 177] on app-card-role "Brand Ambassador (Mon - Fri) 2/2 10:00-12:00 (2h) Katie-Jane Sharpe Tom Caley" at bounding box center [383, 206] width 134 height 59
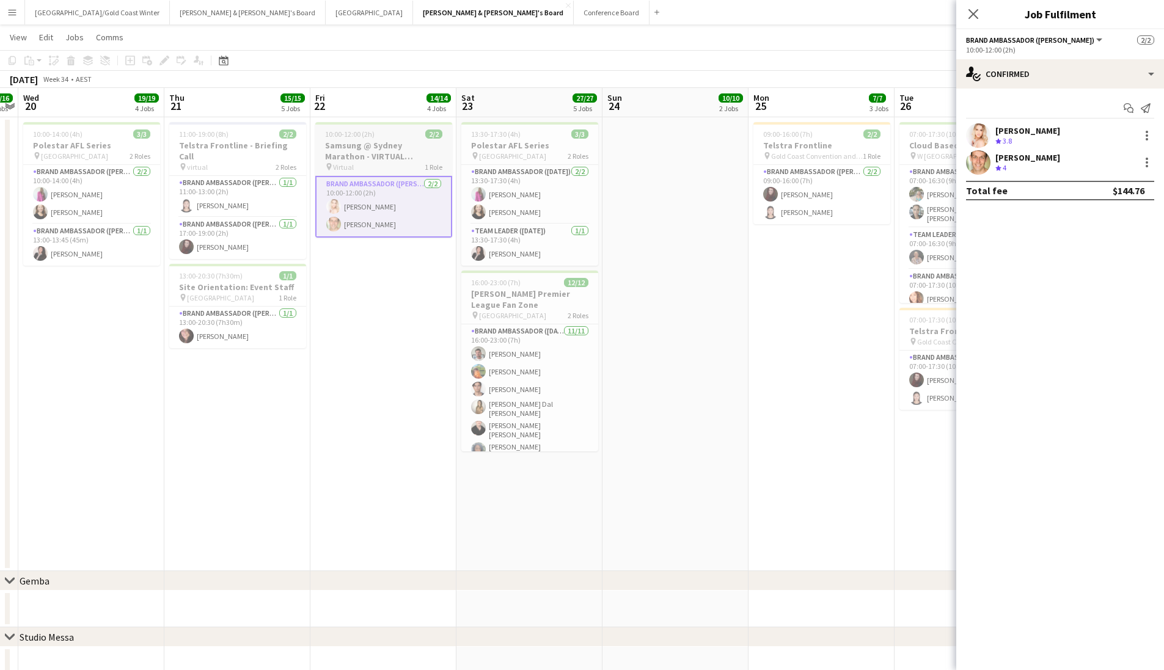
click at [390, 156] on h3 "Samsung @ Sydney Marathon - VIRTUAL BRIEFING" at bounding box center [383, 151] width 137 height 22
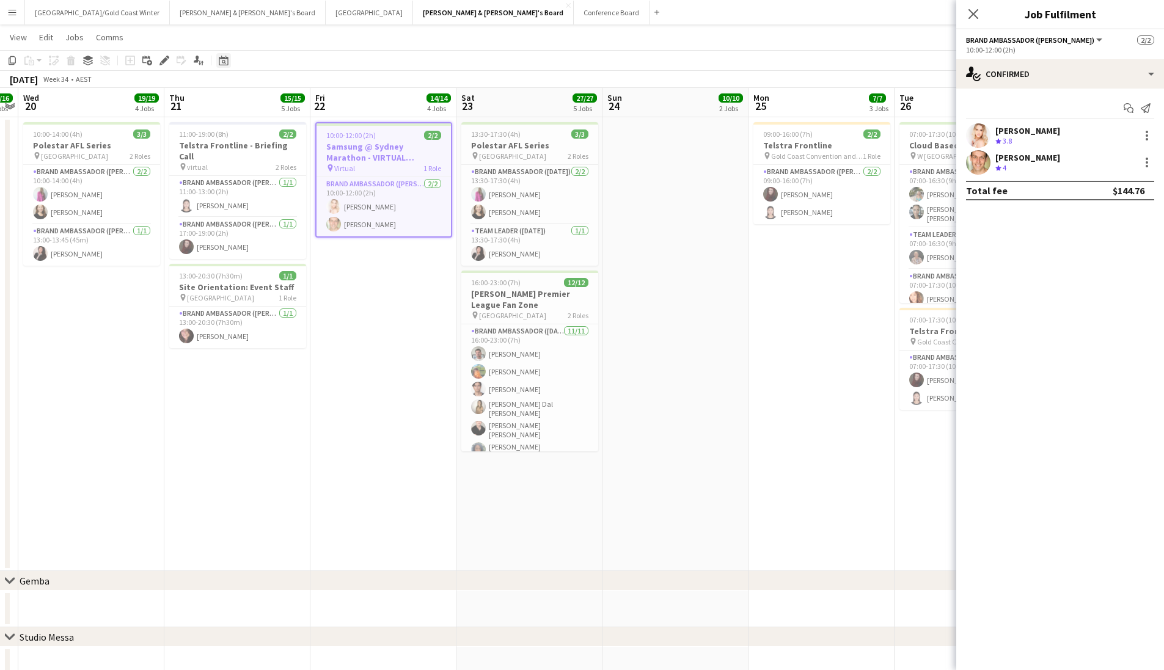
click at [219, 62] on icon at bounding box center [223, 61] width 9 height 10
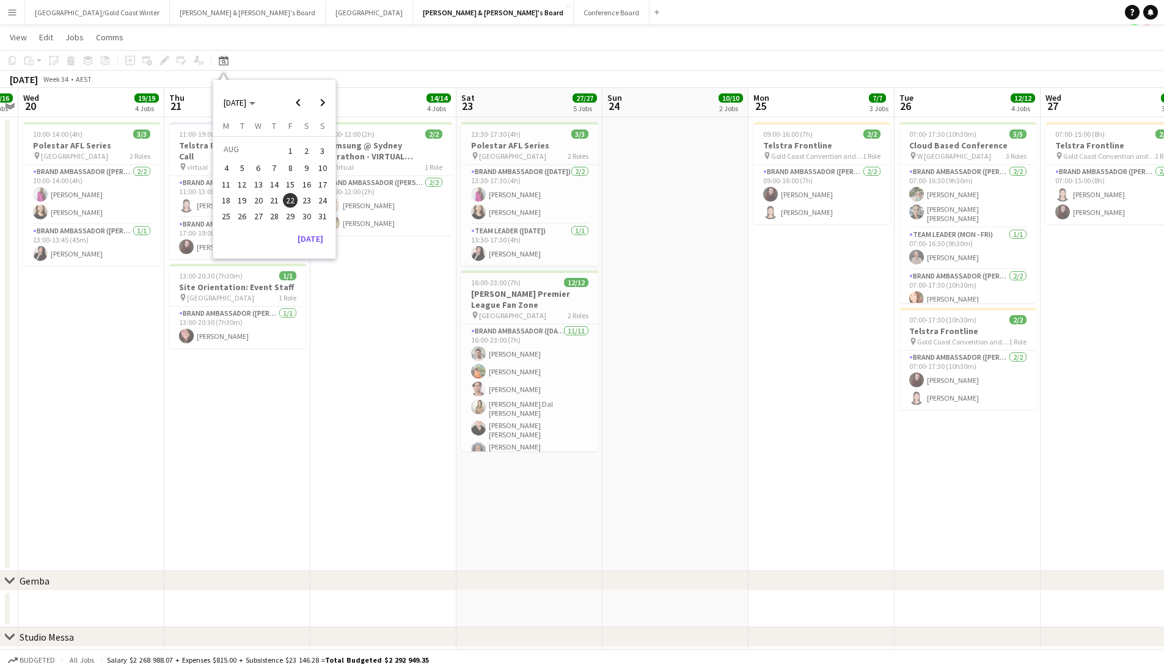
click at [273, 215] on span "28" at bounding box center [274, 216] width 15 height 15
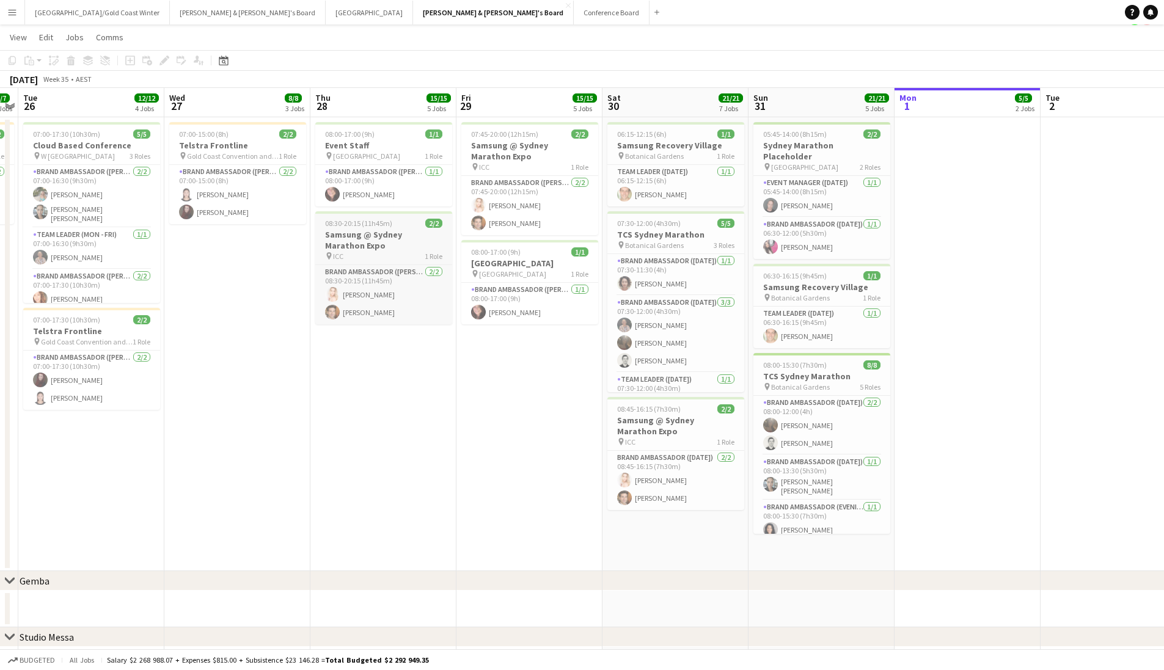
click at [350, 241] on h3 "Samsung @ Sydney Marathon Expo" at bounding box center [383, 240] width 137 height 22
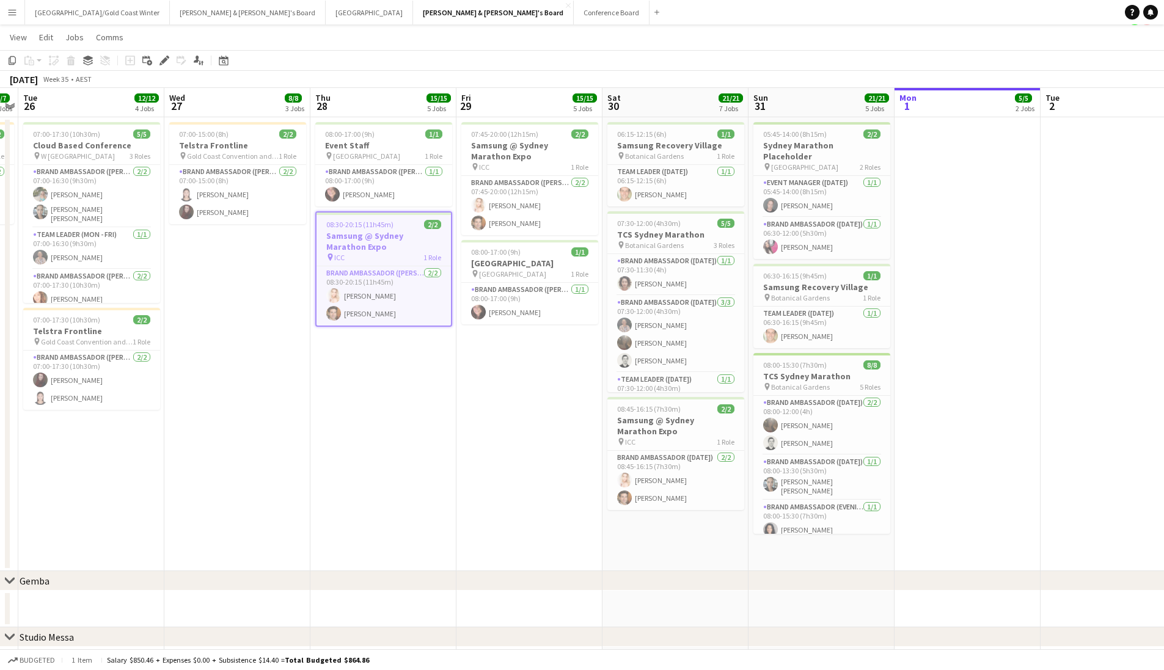
click at [391, 226] on span "08:30-20:15 (11h45m)" at bounding box center [359, 224] width 67 height 9
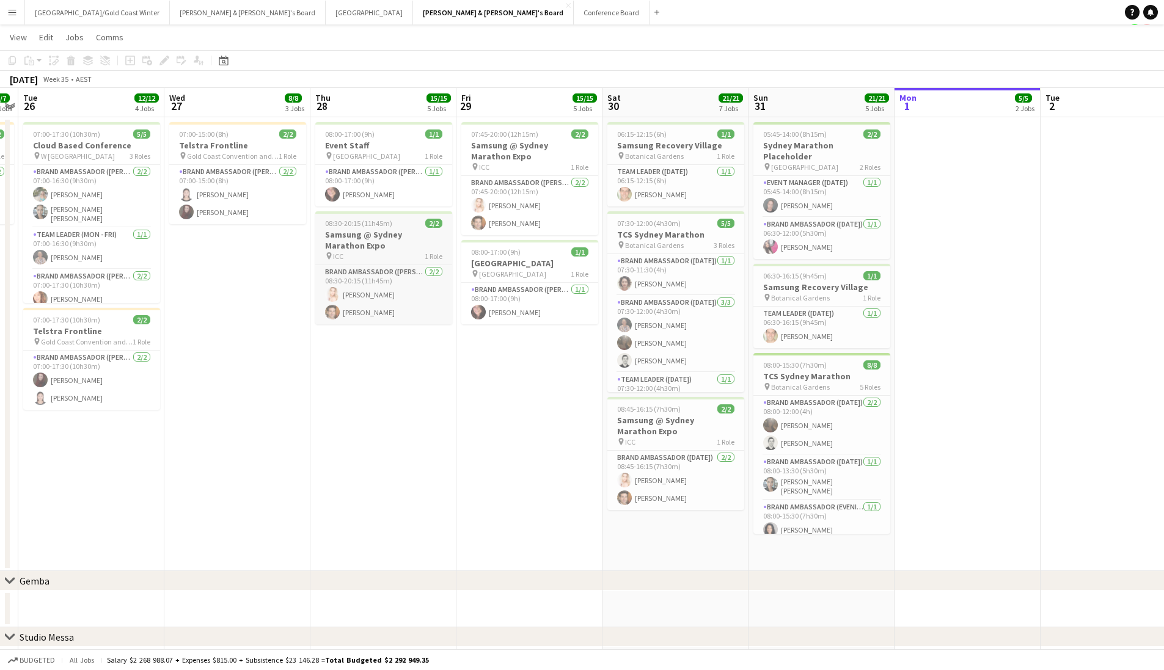
click at [389, 224] on span "08:30-20:15 (11h45m)" at bounding box center [358, 223] width 67 height 9
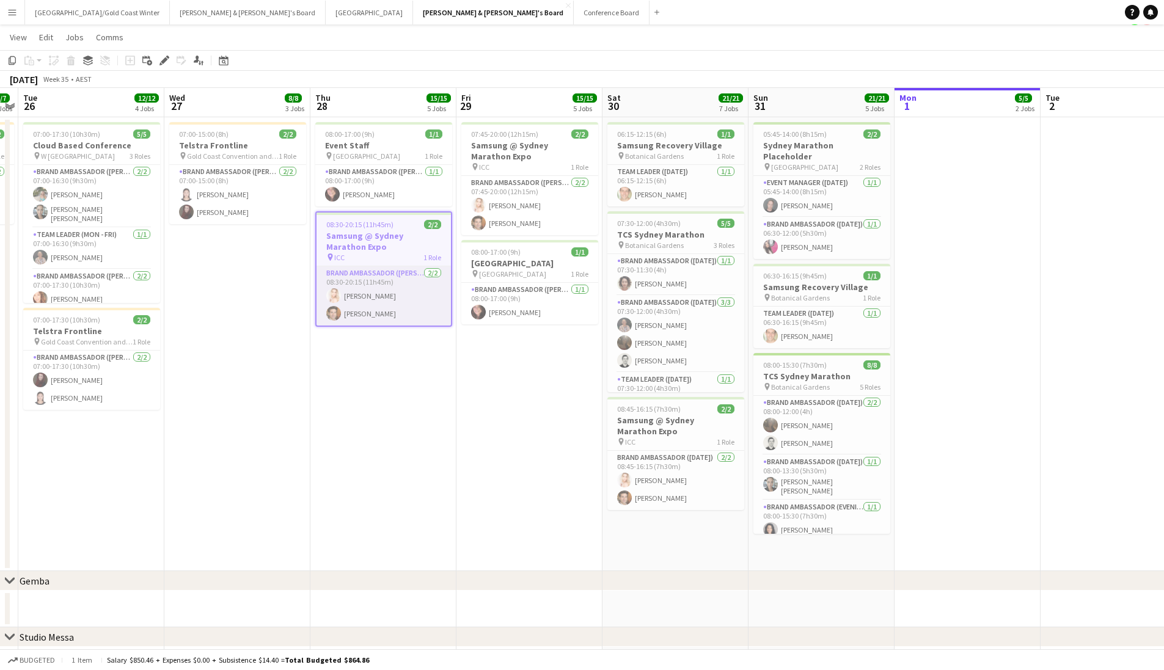
click at [378, 318] on app-card-role "Brand Ambassador (Mon - Fri) 2/2 08:30-20:15 (11h45m) Katie-Jane Sharpe Juan Mo…" at bounding box center [383, 295] width 134 height 59
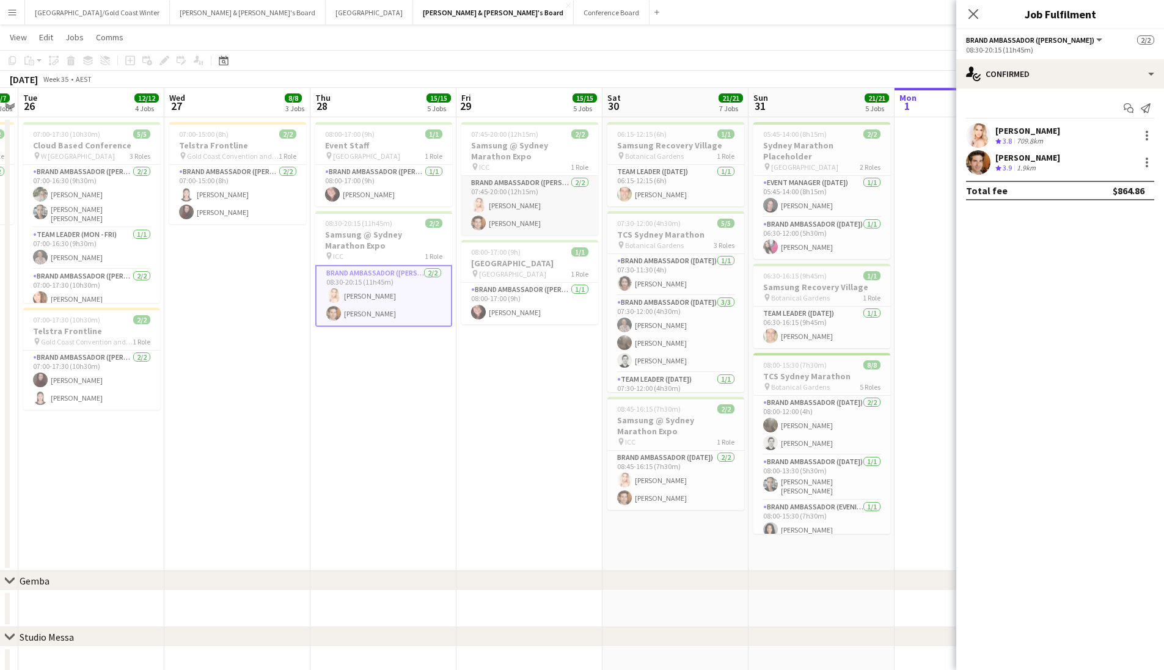
click at [562, 197] on app-card-role "Brand Ambassador (Mon - Fri) [DATE] 07:45-20:00 (12h15m) [PERSON_NAME] [PERSON_…" at bounding box center [529, 205] width 137 height 59
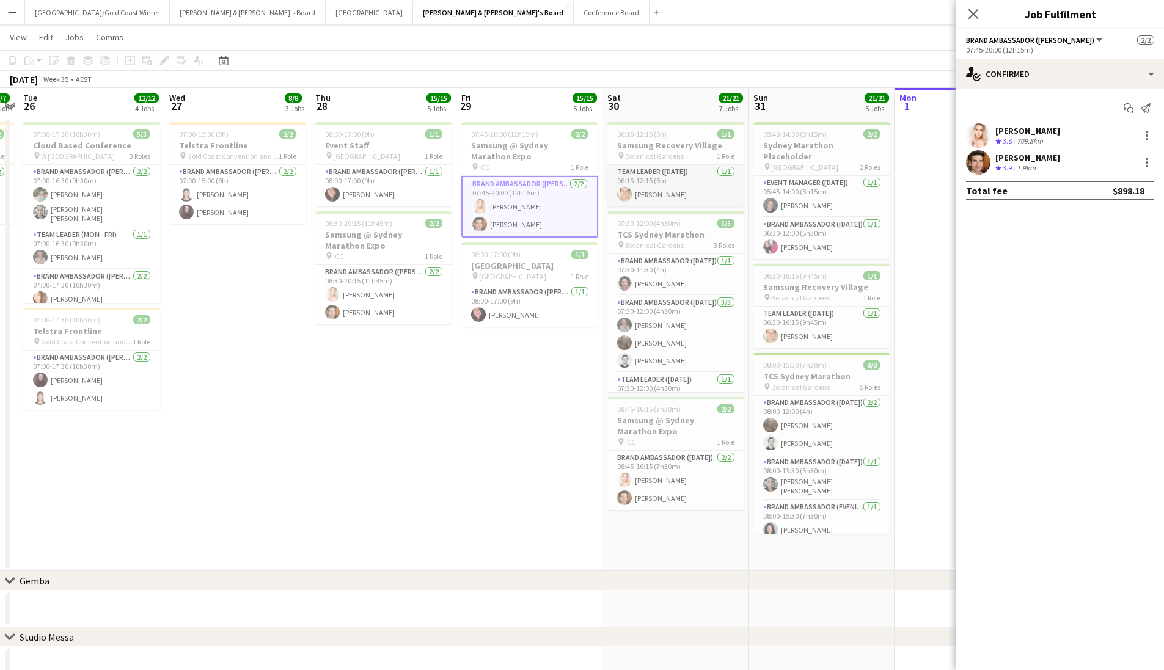
click at [566, 177] on app-card-role "Team Leader ([DATE]) [DATE] 06:15-12:15 (6h) [PERSON_NAME]" at bounding box center [675, 186] width 137 height 42
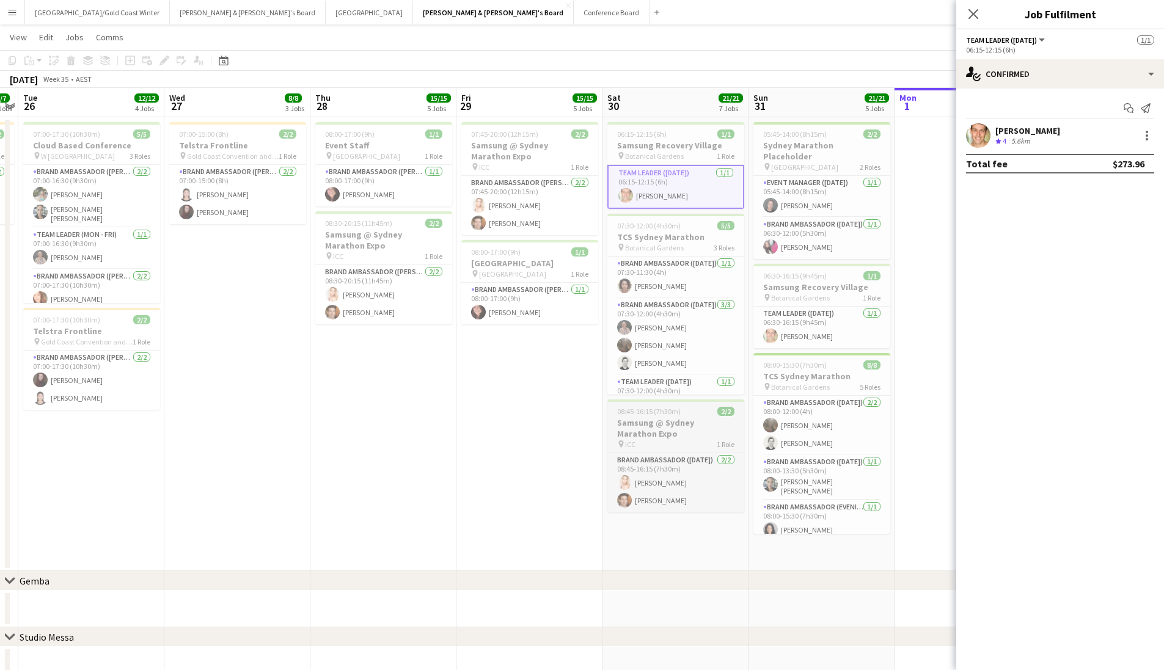
click at [566, 426] on h3 "Samsung @ Sydney Marathon Expo" at bounding box center [675, 428] width 137 height 22
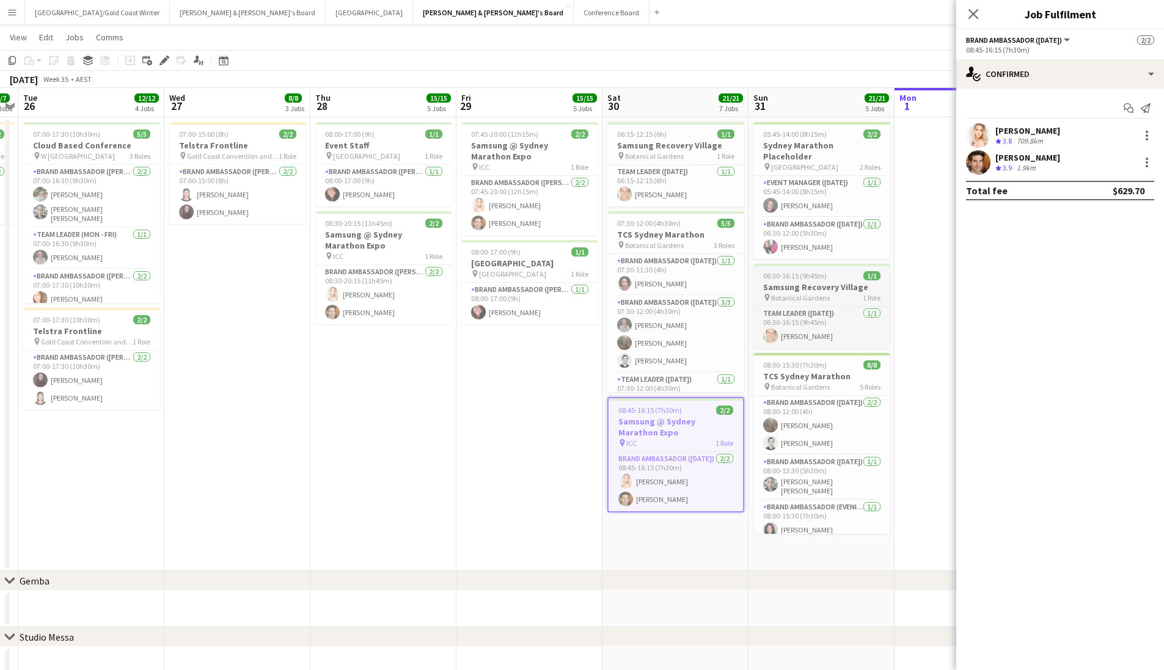
click at [566, 292] on app-job-card "06:30-16:15 (9h45m) 1/1 Samsung Recovery Village pin Botanical Gardens 1 Role T…" at bounding box center [821, 306] width 137 height 84
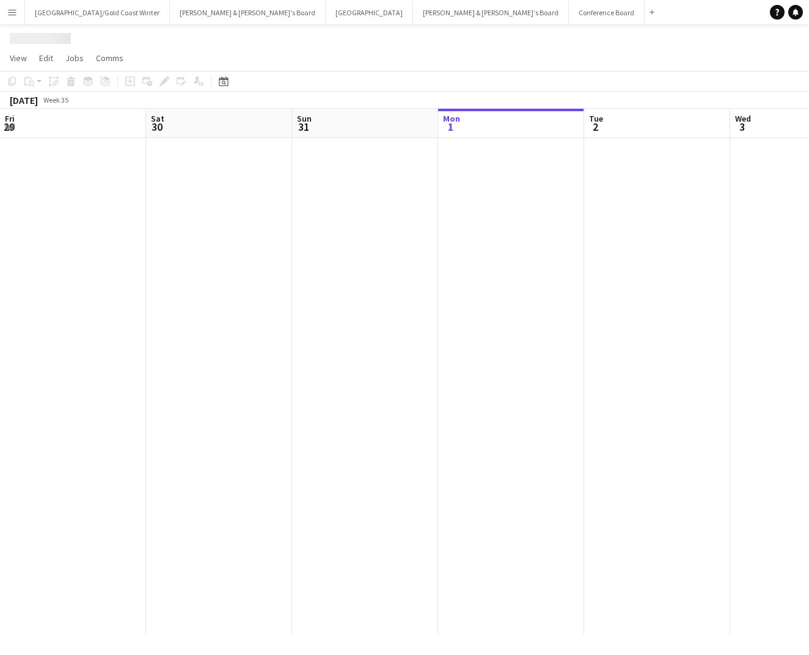
scroll to position [0, 292]
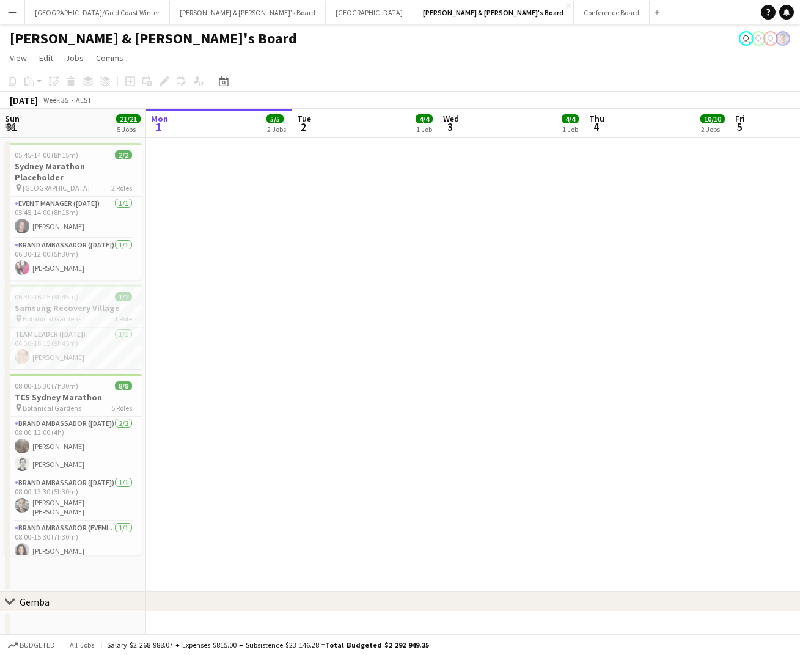
click at [378, 214] on app-date-cell at bounding box center [365, 365] width 146 height 454
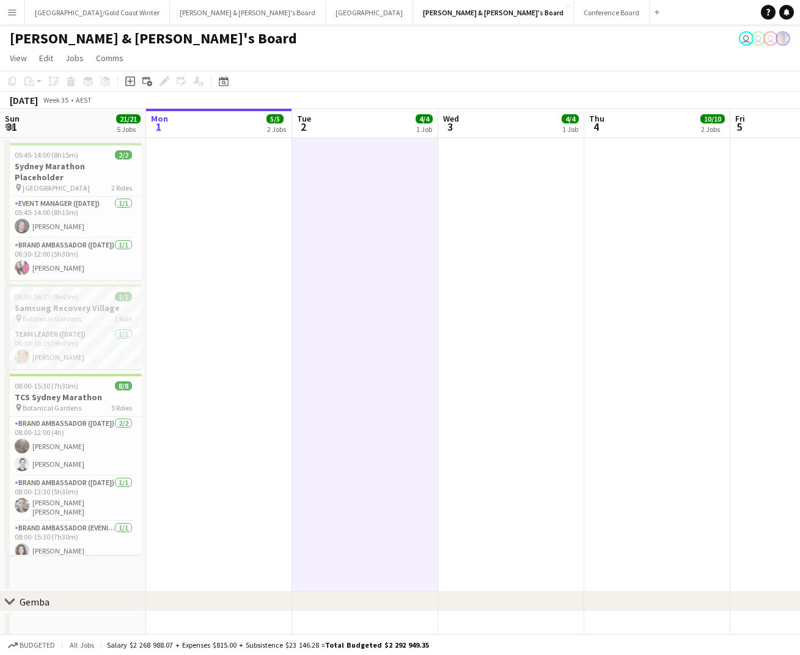
click at [251, 171] on app-date-cell at bounding box center [219, 365] width 146 height 454
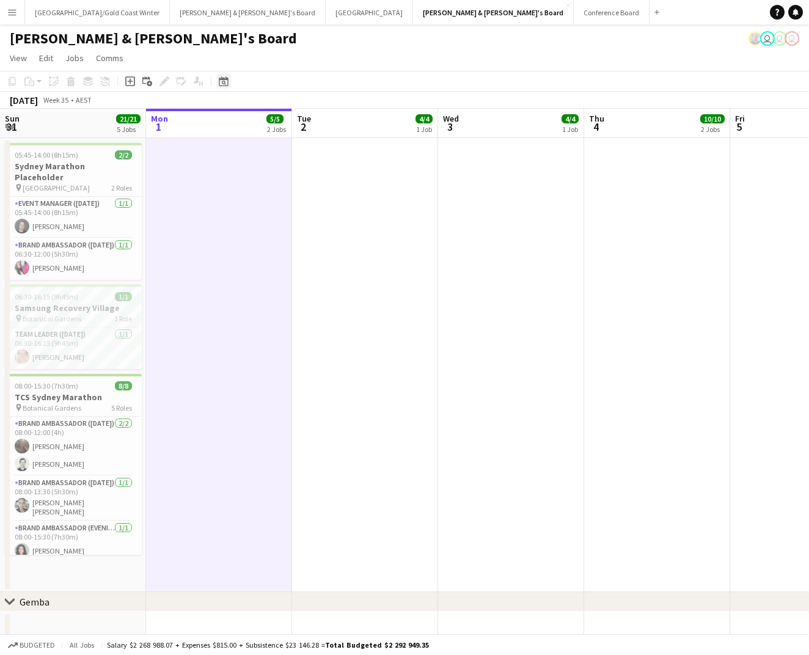
click at [224, 81] on icon "Date picker" at bounding box center [224, 81] width 10 height 10
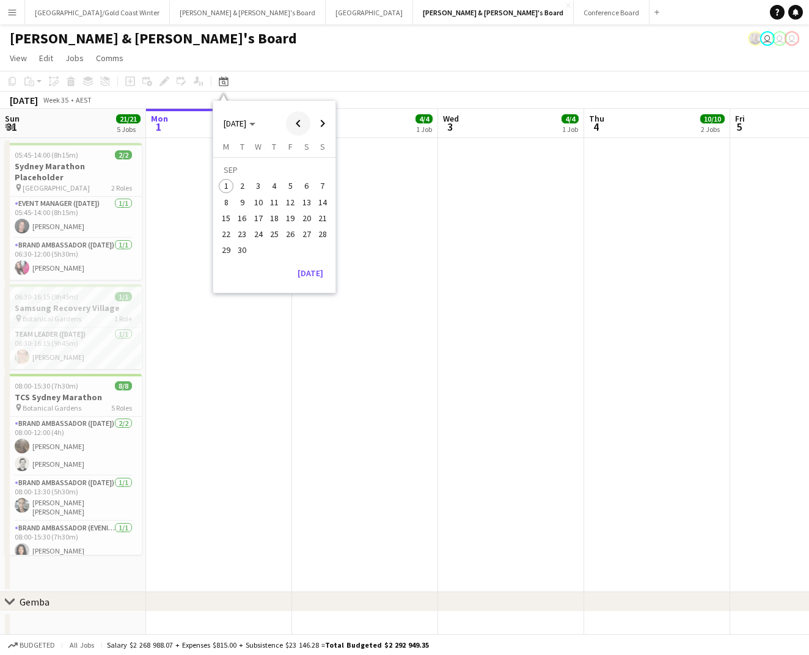
click at [301, 128] on span "Previous month" at bounding box center [298, 123] width 24 height 24
click at [275, 219] on span "21" at bounding box center [274, 221] width 15 height 15
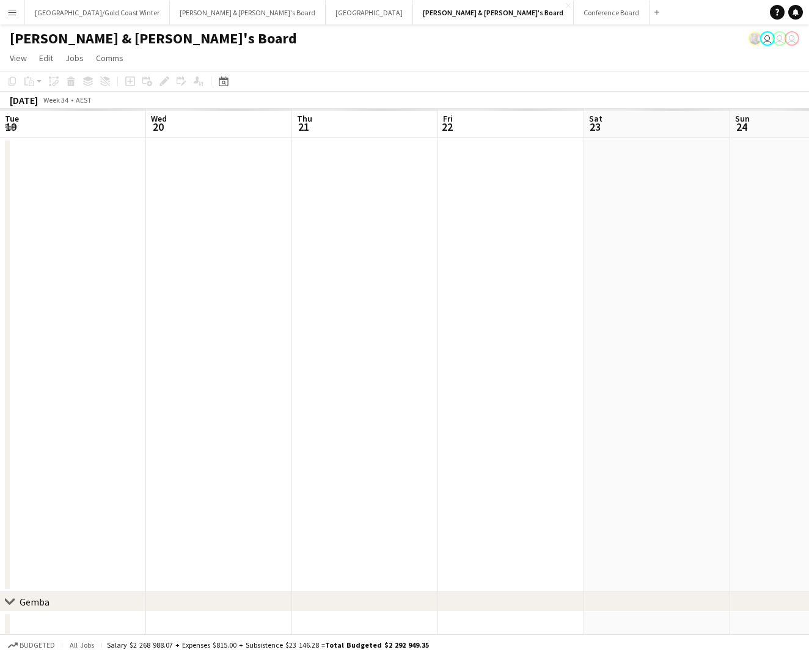
scroll to position [0, 420]
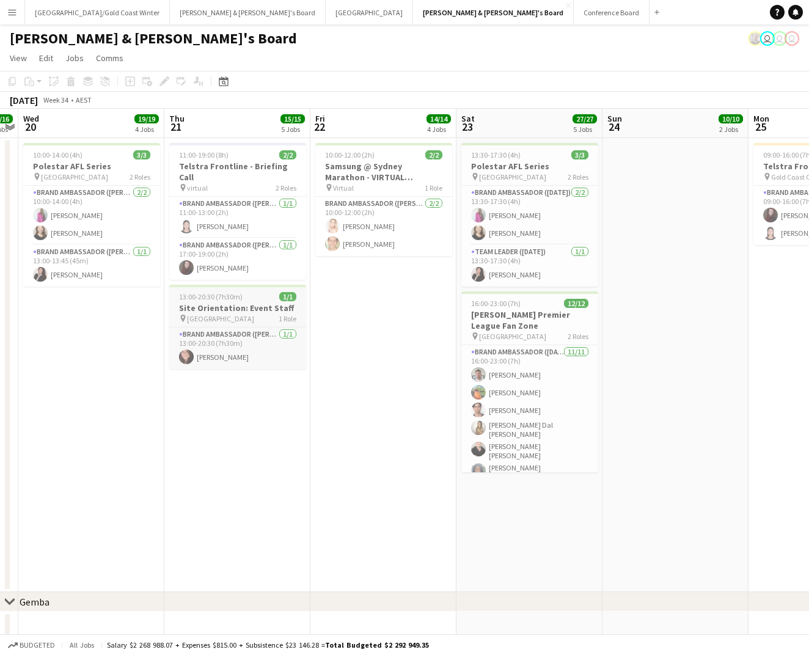
click at [264, 313] on app-job-card "13:00-20:30 (7h30m) 1/1 Site Orientation: Event Staff pin Chifley Tower 1 Role …" at bounding box center [237, 327] width 137 height 84
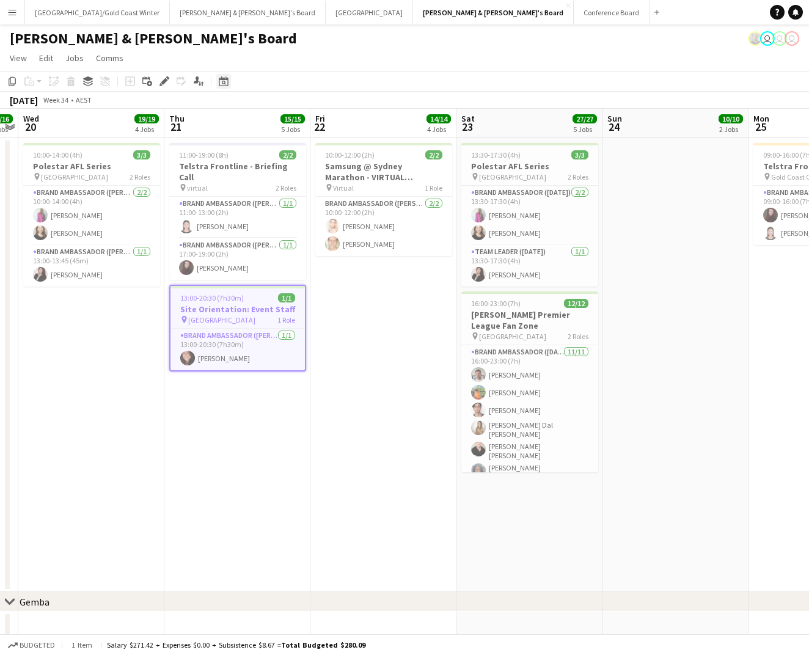
click at [226, 81] on icon "Date picker" at bounding box center [224, 81] width 10 height 10
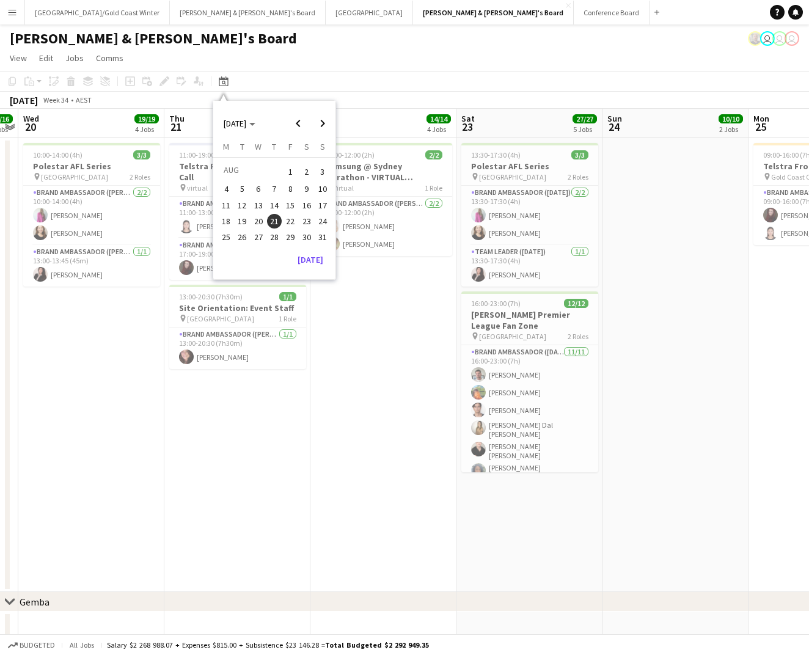
click at [280, 235] on span "28" at bounding box center [274, 237] width 15 height 15
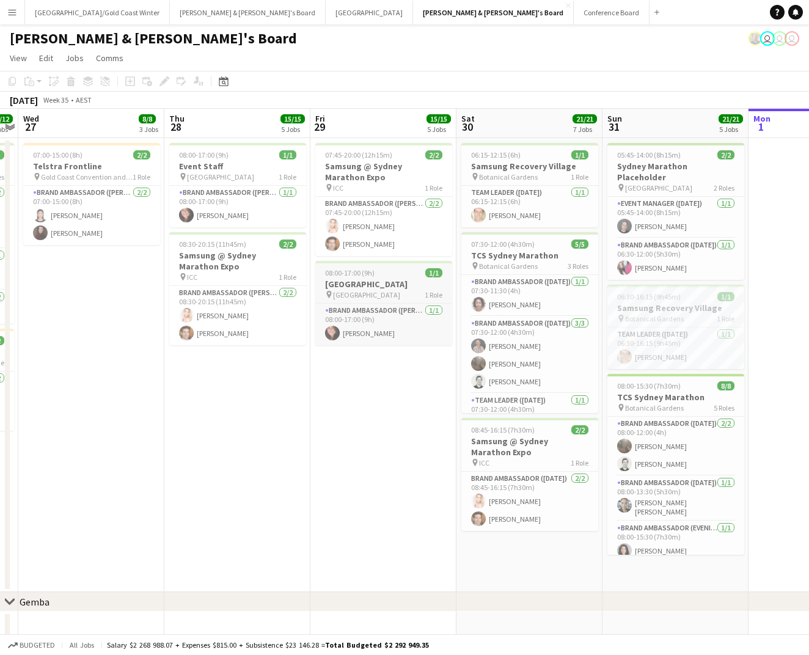
click at [388, 282] on h3 "[GEOGRAPHIC_DATA]" at bounding box center [383, 284] width 137 height 11
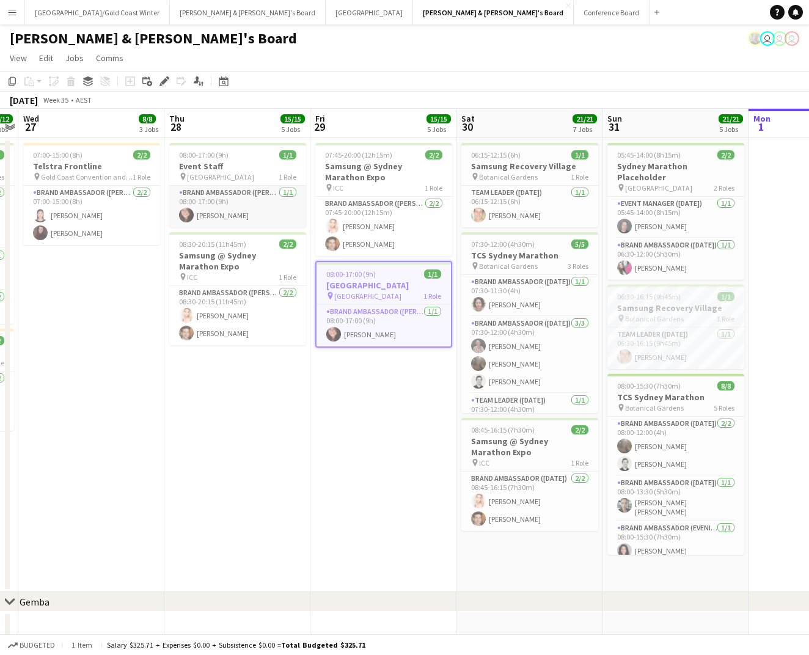
click at [263, 211] on app-card-role "Brand Ambassador (Mon - Fri) 1/1 08:00-17:00 (9h) Adele Young" at bounding box center [237, 207] width 137 height 42
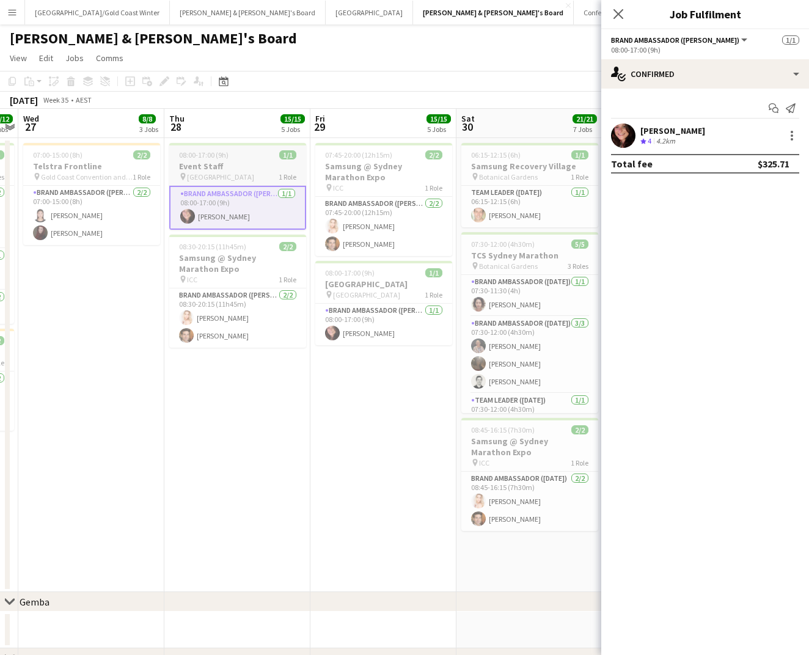
click at [260, 175] on div "pin Chifley Tower 1 Role" at bounding box center [237, 177] width 137 height 10
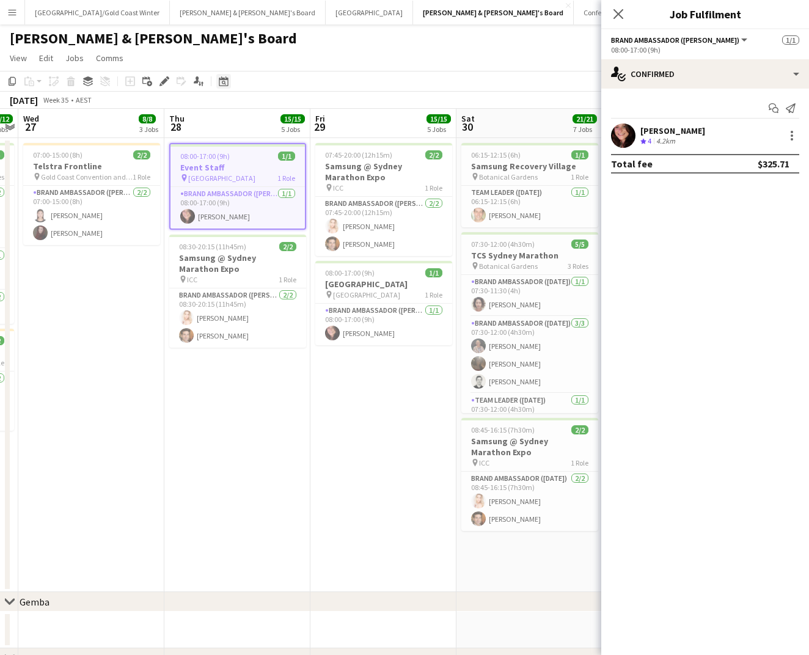
click at [219, 85] on icon at bounding box center [223, 81] width 9 height 10
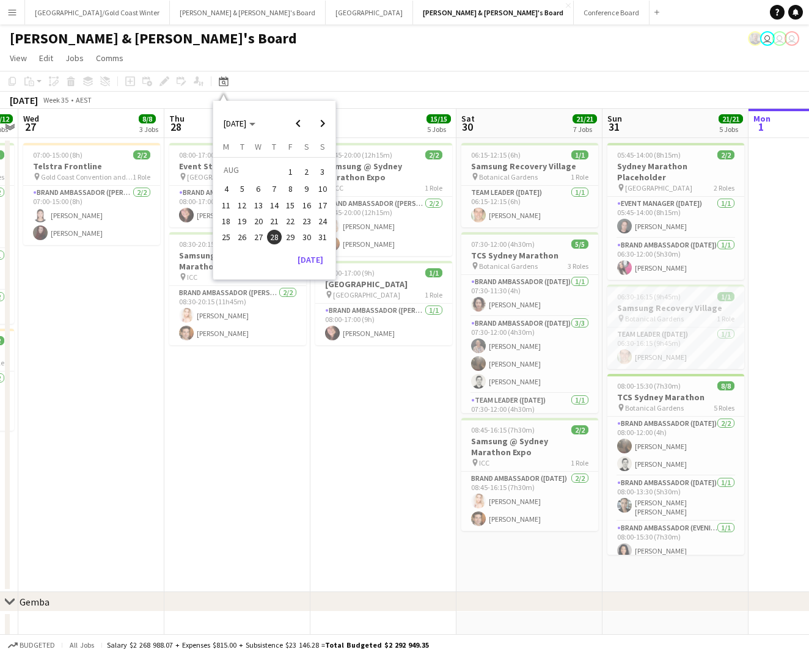
click at [277, 218] on span "21" at bounding box center [274, 221] width 15 height 15
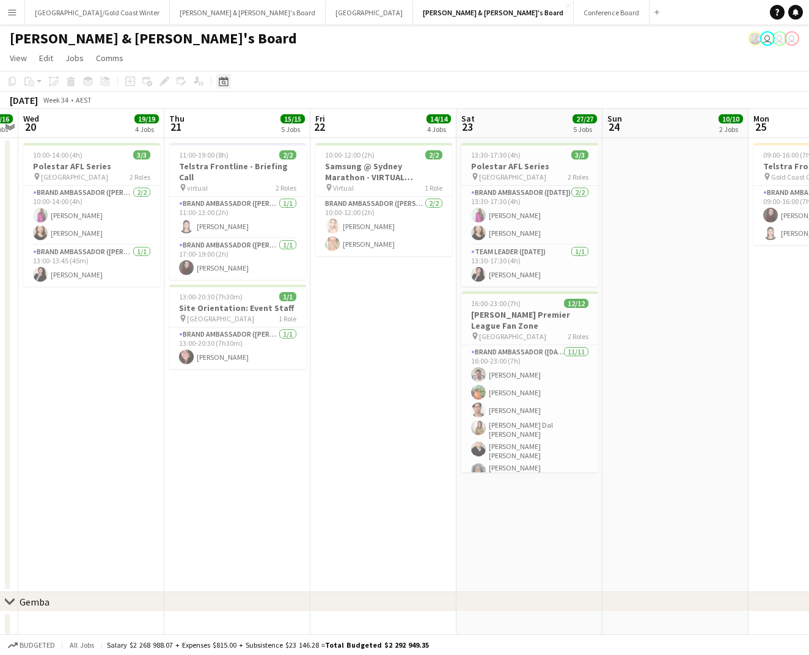
click at [218, 74] on div "Date picker" at bounding box center [223, 81] width 15 height 15
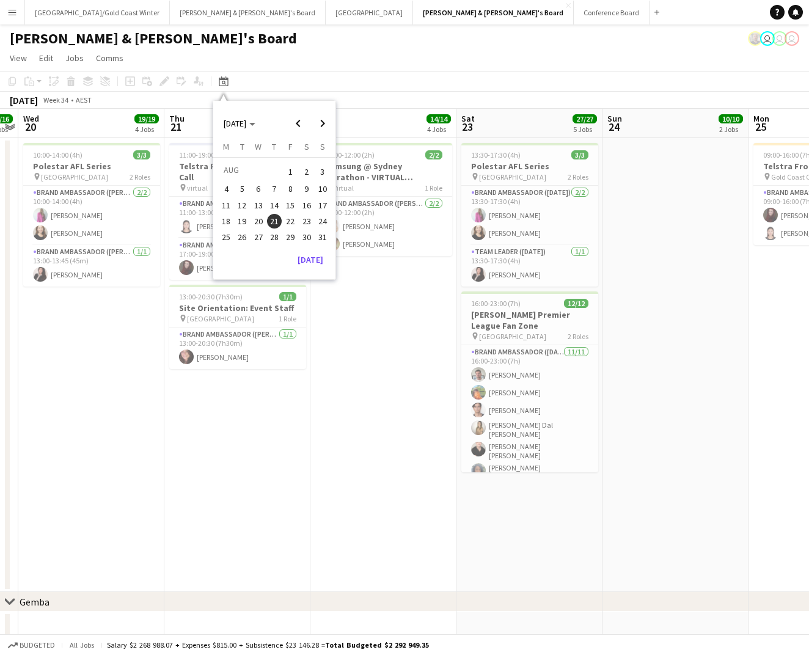
click at [308, 235] on span "30" at bounding box center [306, 237] width 15 height 15
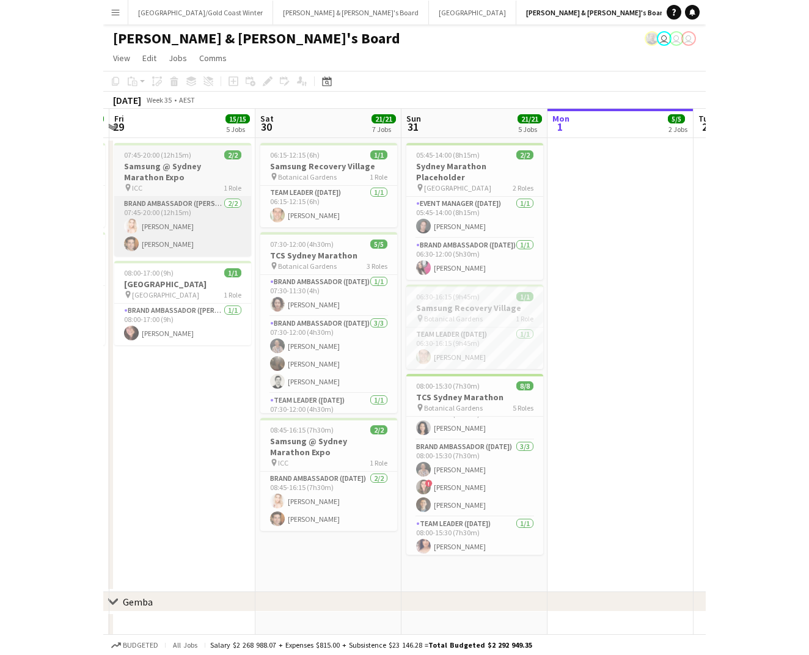
scroll to position [0, 0]
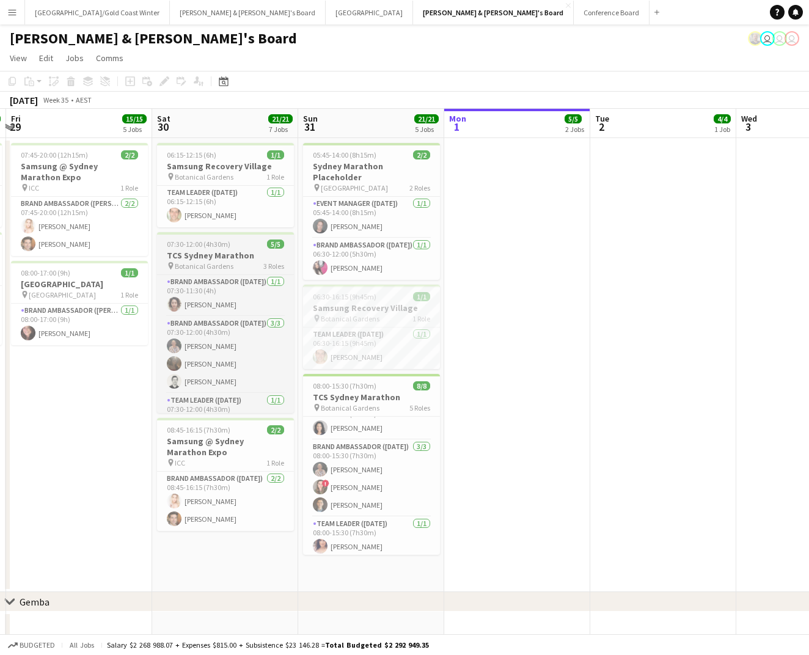
click at [259, 256] on h3 "TCS Sydney Marathon" at bounding box center [225, 255] width 137 height 11
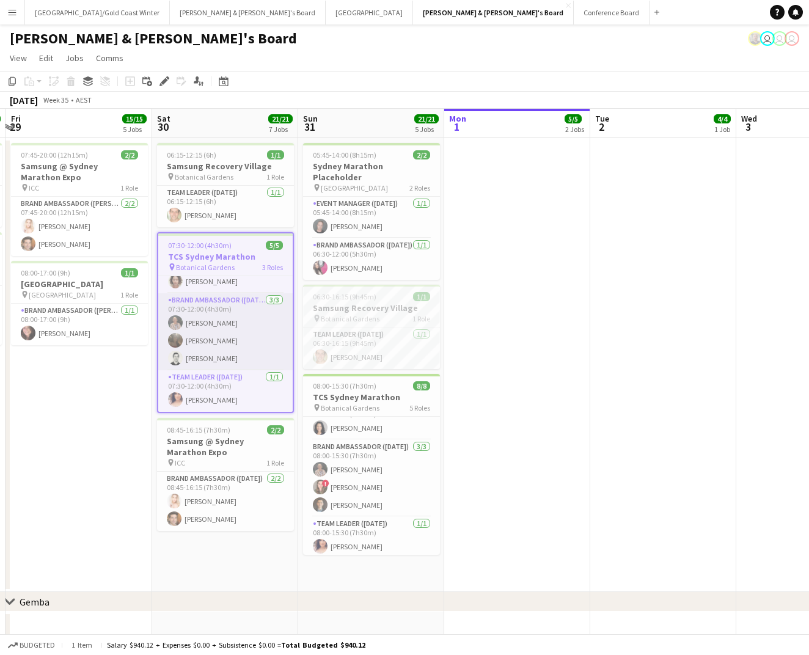
scroll to position [24, 0]
click at [231, 242] on div "07:30-12:00 (4h30m) 5/5" at bounding box center [225, 245] width 134 height 9
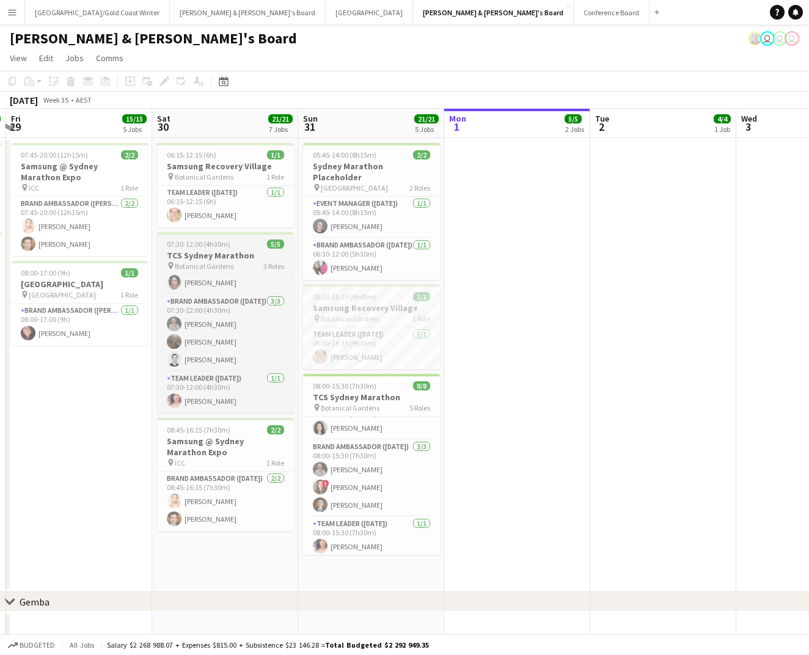
scroll to position [22, 0]
click at [225, 283] on app-card-role "Brand Ambassador (Saturday) 1/1 07:30-11:30 (4h) Vararat Yingsoong" at bounding box center [225, 274] width 137 height 42
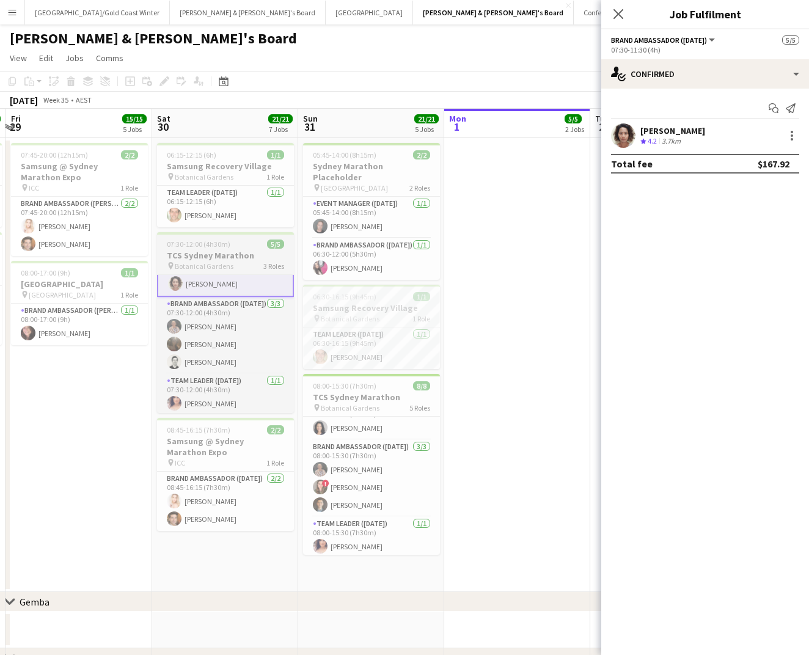
click at [225, 261] on span "Botanical Gardens" at bounding box center [204, 265] width 59 height 9
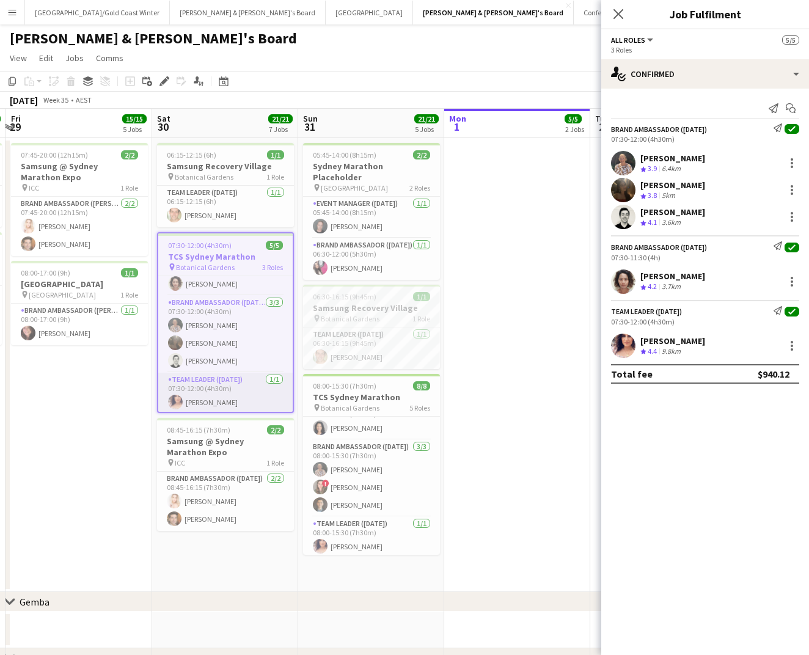
click at [217, 387] on app-card-role "Team Leader (Saturday) 1/1 07:30-12:00 (4h30m) Amanda van Eldik" at bounding box center [225, 394] width 134 height 42
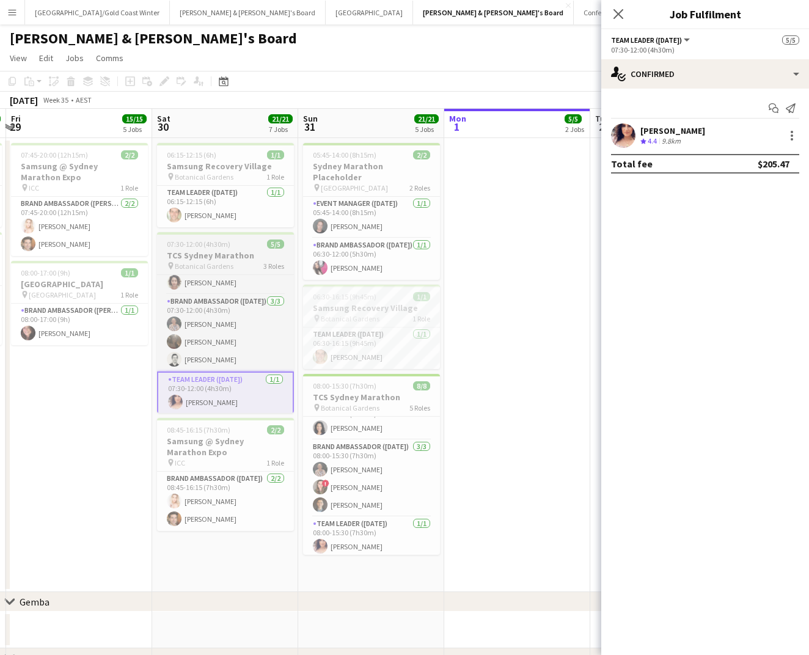
click at [244, 259] on h3 "TCS Sydney Marathon" at bounding box center [225, 255] width 137 height 11
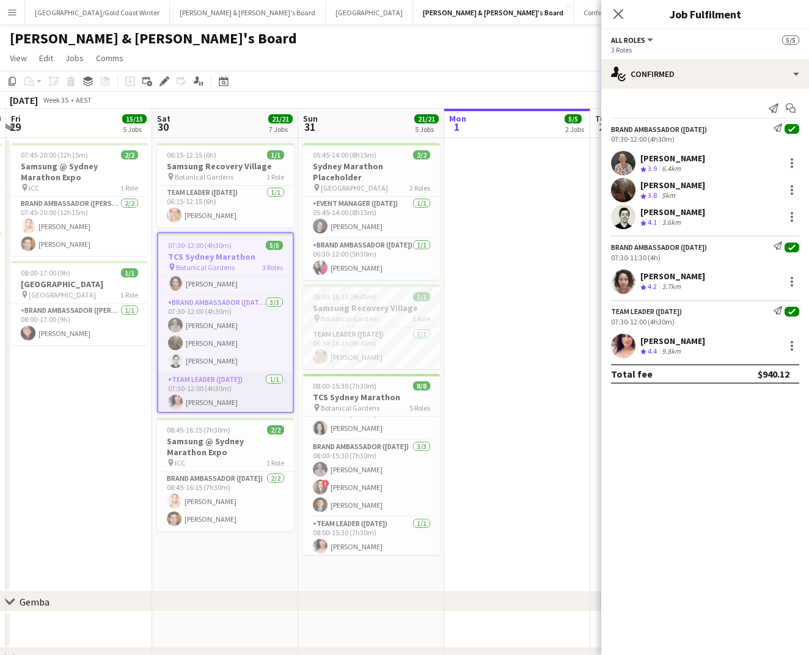
click at [238, 398] on app-card-role "Team Leader (Saturday) 1/1 07:30-12:00 (4h30m) Amanda van Eldik" at bounding box center [225, 394] width 134 height 42
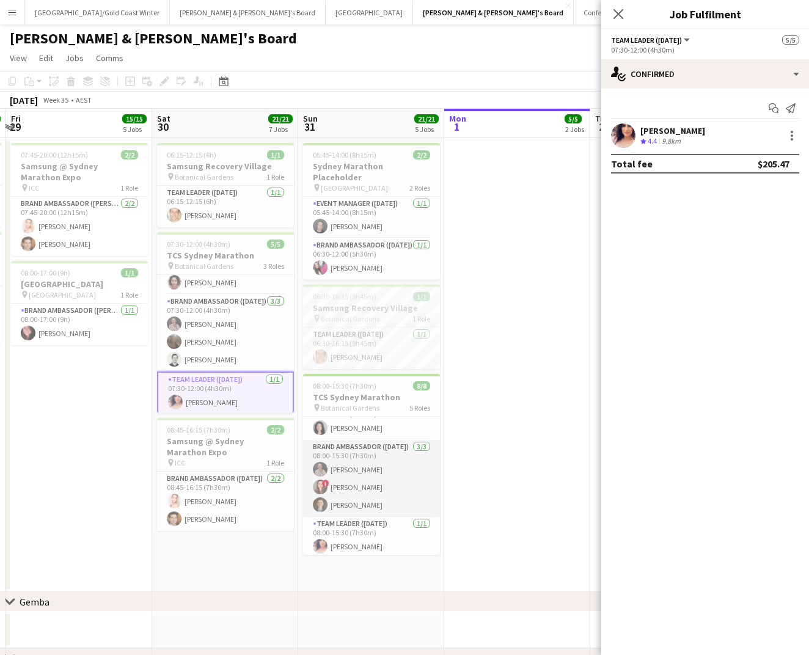
click at [373, 440] on app-card-role "Brand Ambassador (Sunday) 3/3 08:00-15:30 (7h30m) Kathryn Molloy ! Bonnie Renwi…" at bounding box center [371, 478] width 137 height 77
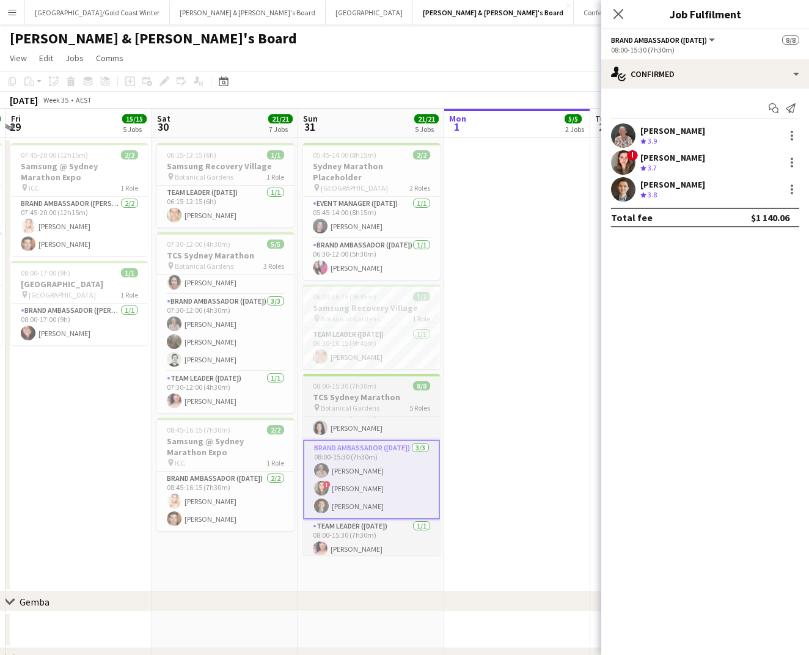
click at [373, 403] on span "Botanical Gardens" at bounding box center [350, 407] width 59 height 9
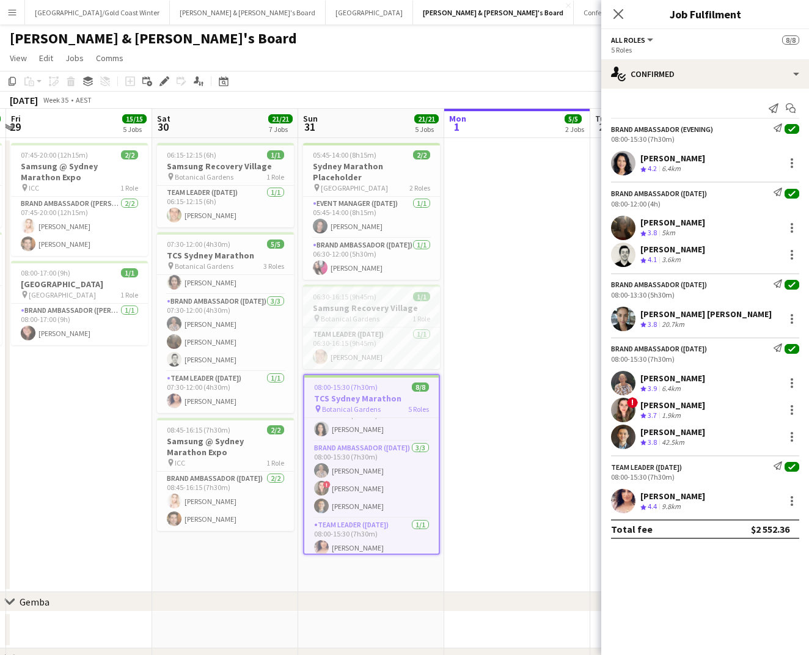
click at [665, 472] on div "08:00-15:30 (7h30m)" at bounding box center [705, 476] width 188 height 9
click at [361, 523] on app-card-role "Team Leader (Sunday) 1/1 08:00-15:30 (7h30m) Amanda van Eldik" at bounding box center [371, 539] width 134 height 42
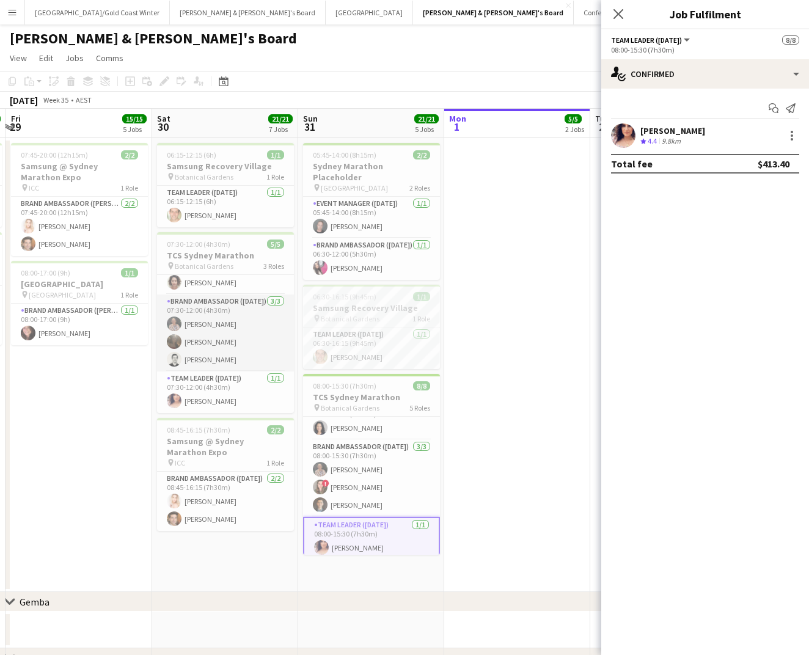
click at [242, 308] on app-card-role "Brand Ambassador (Saturday) 3/3 07:30-12:00 (4h30m) Kathryn Molloy Scarlett Mol…" at bounding box center [225, 332] width 137 height 77
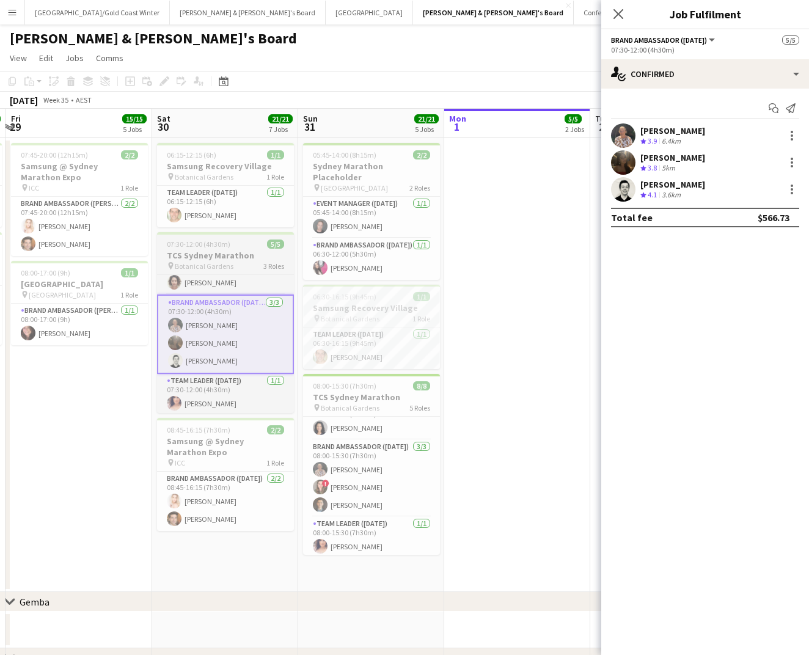
click at [241, 257] on h3 "TCS Sydney Marathon" at bounding box center [225, 255] width 137 height 11
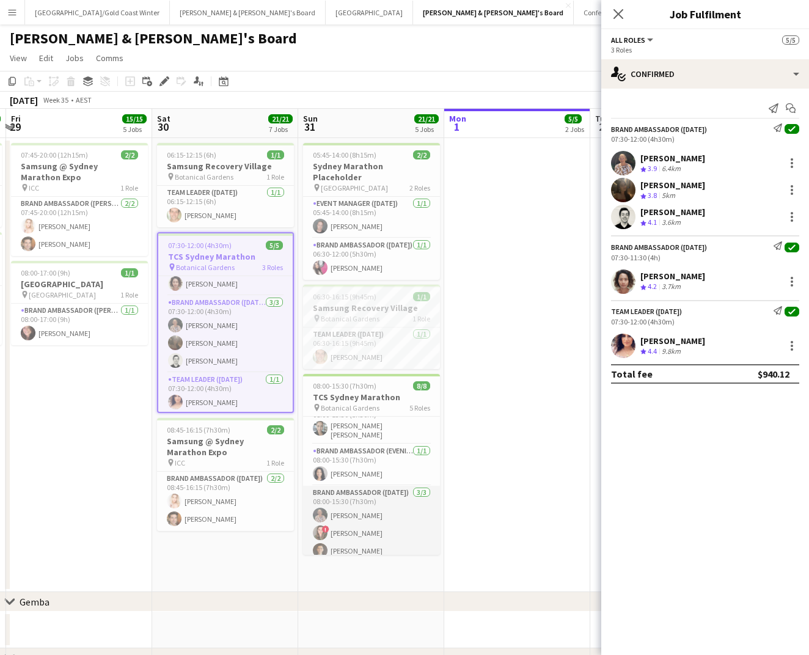
scroll to position [71, 0]
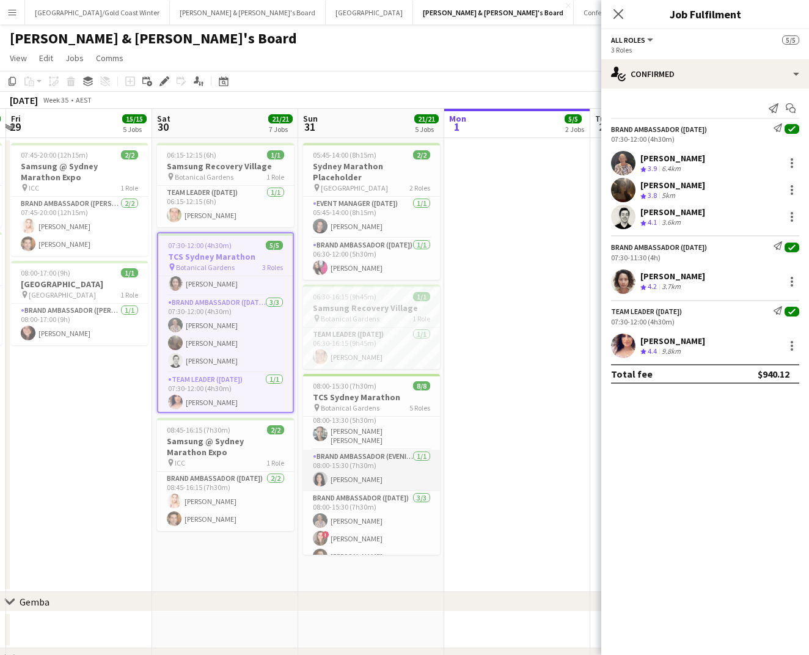
click at [381, 467] on app-card-role "Brand Ambassador (Evening) 1/1 08:00-15:30 (7h30m) Nesia Effendi" at bounding box center [371, 471] width 137 height 42
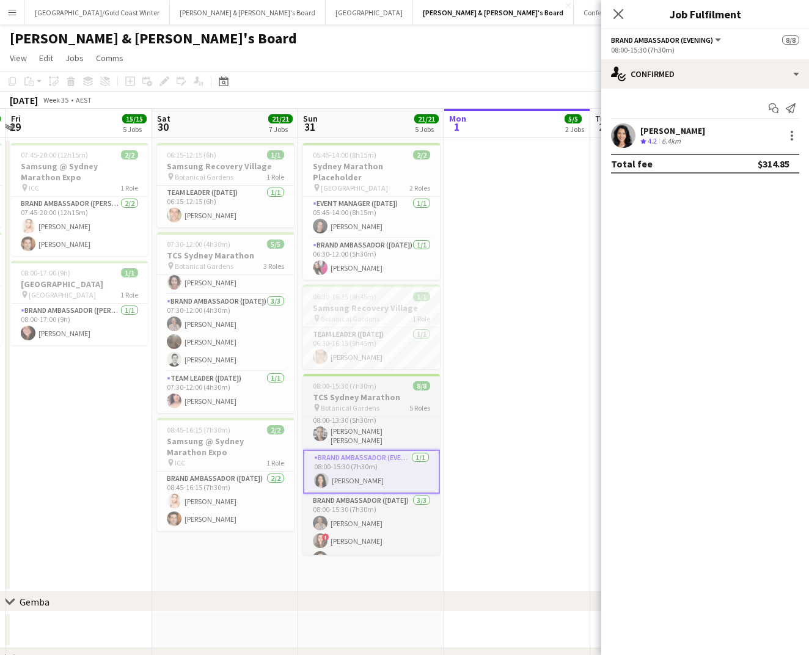
click at [384, 392] on h3 "TCS Sydney Marathon" at bounding box center [371, 397] width 137 height 11
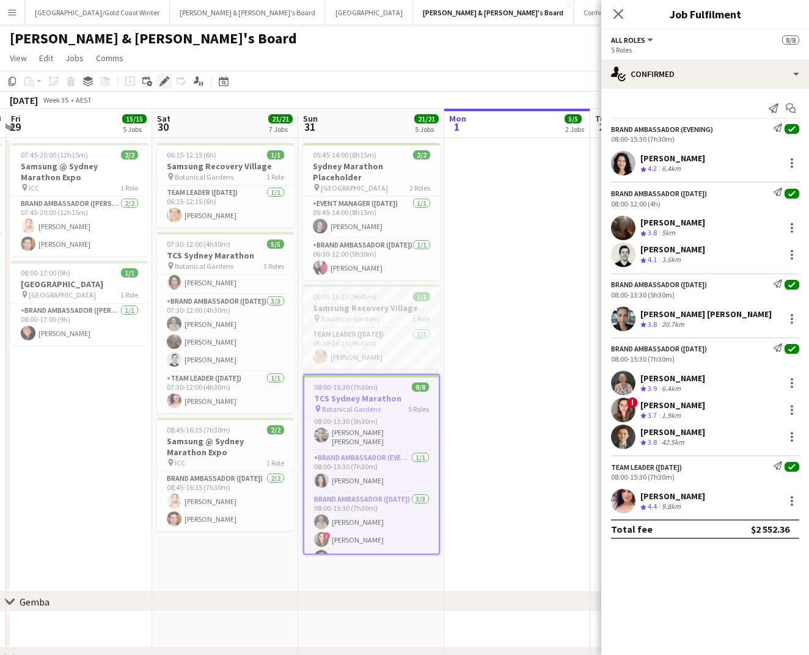
click at [160, 79] on icon "Edit" at bounding box center [164, 81] width 10 height 10
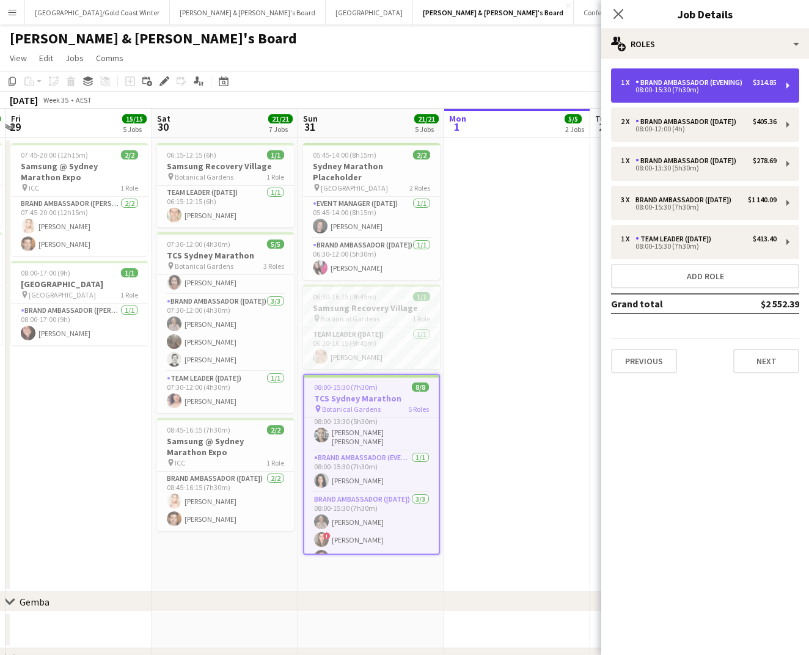
click at [672, 89] on div "08:00-15:30 (7h30m)" at bounding box center [699, 90] width 156 height 6
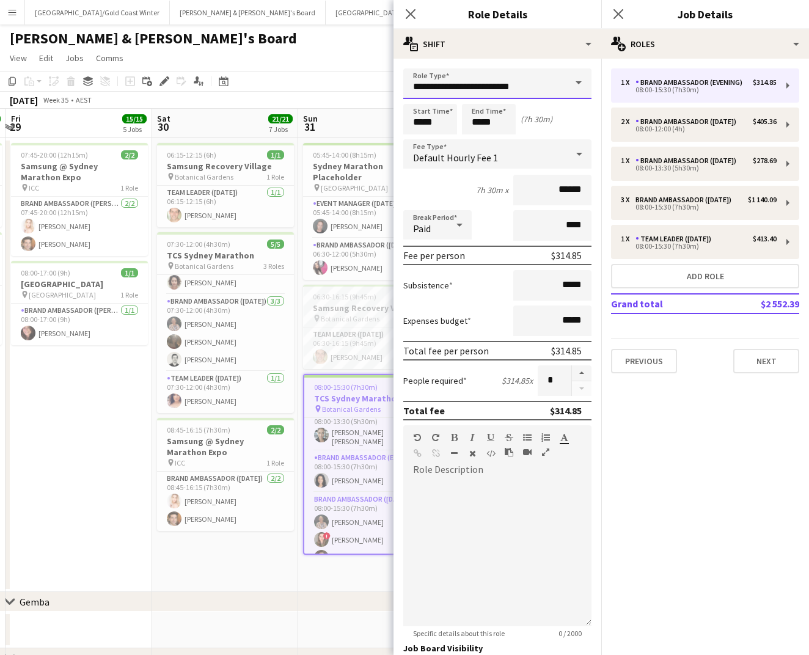
click at [495, 87] on input "**********" at bounding box center [497, 83] width 188 height 31
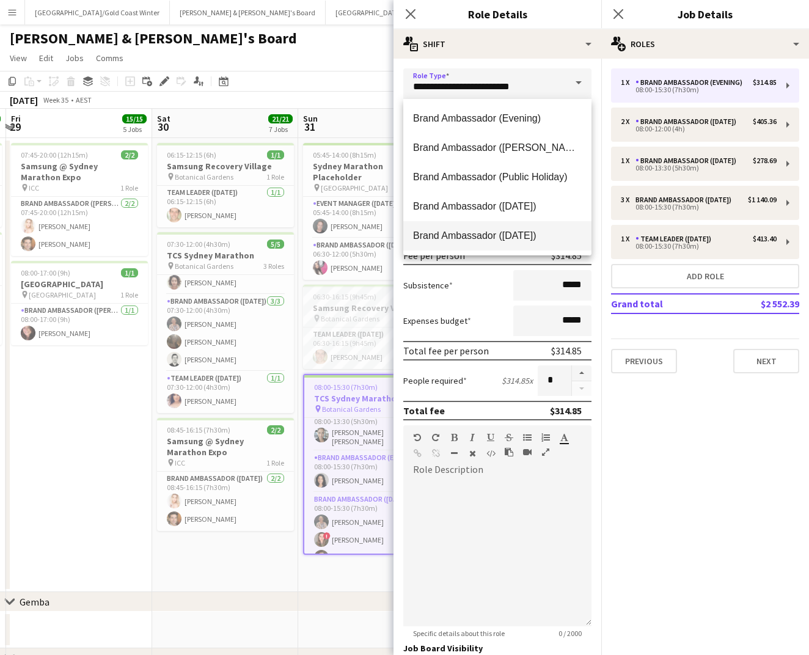
click at [509, 233] on span "Brand Ambassador ([DATE])" at bounding box center [497, 236] width 169 height 12
type input "**********"
type input "******"
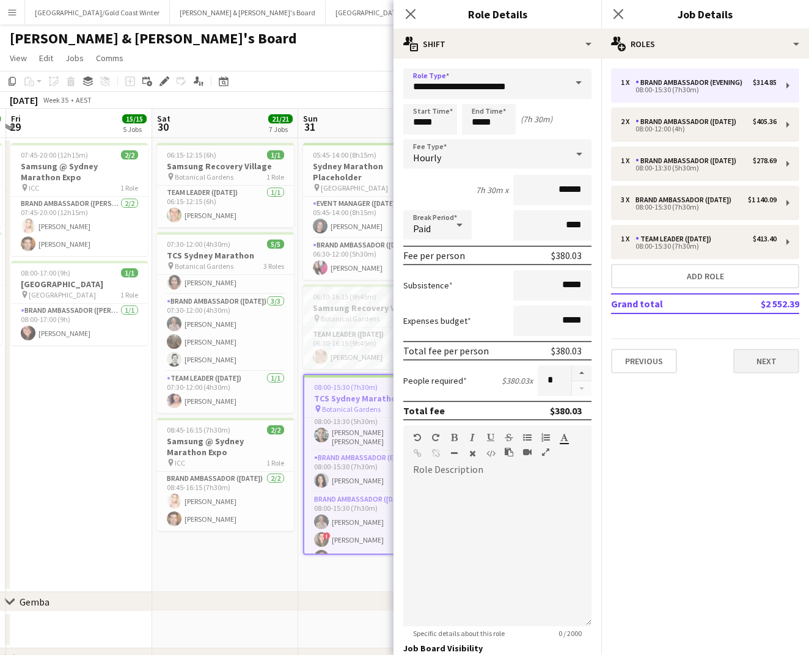
click at [764, 366] on button "Next" at bounding box center [766, 361] width 66 height 24
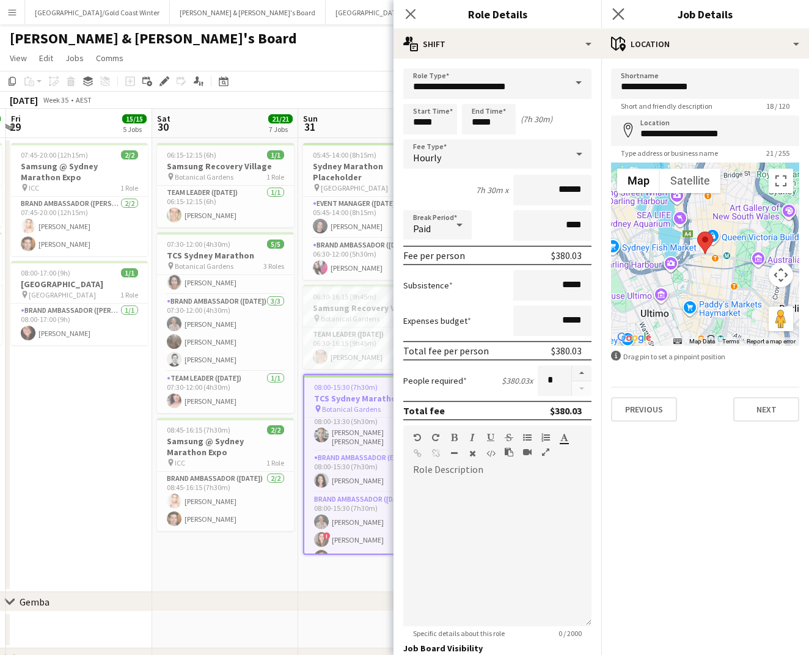
click at [622, 8] on app-icon "Close pop-in" at bounding box center [619, 14] width 18 height 18
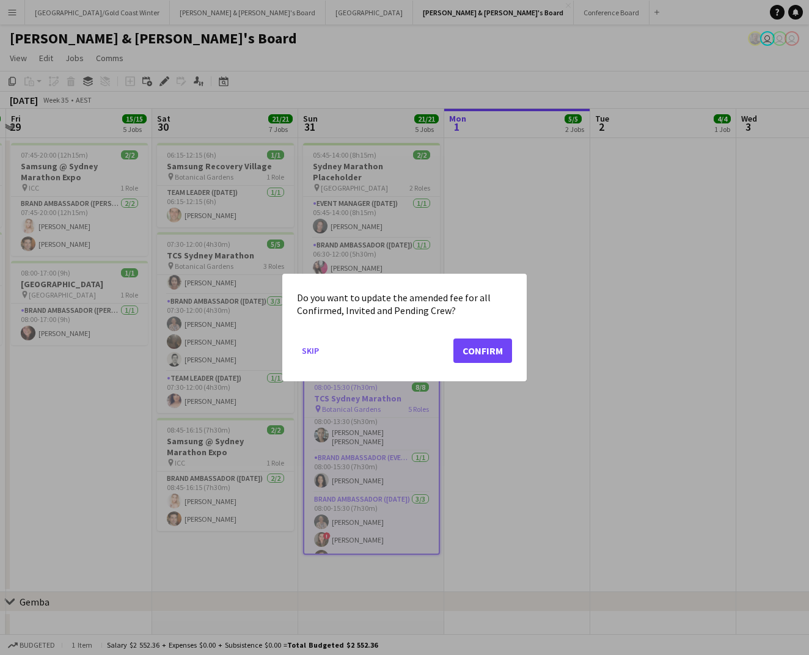
click at [476, 352] on button "Confirm" at bounding box center [482, 350] width 59 height 24
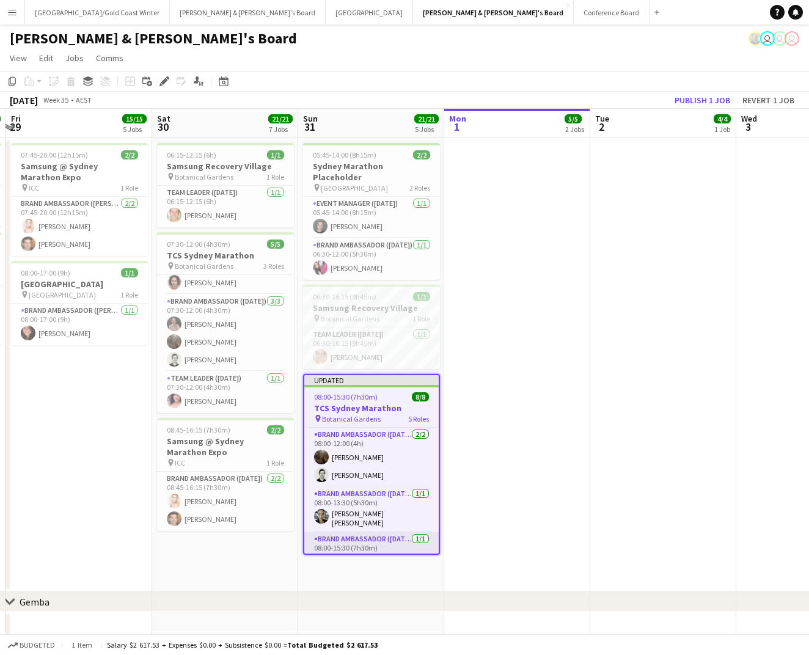
scroll to position [0, 0]
click at [711, 109] on app-board-header-date "Tue 2 4/4 1 Job" at bounding box center [663, 123] width 146 height 29
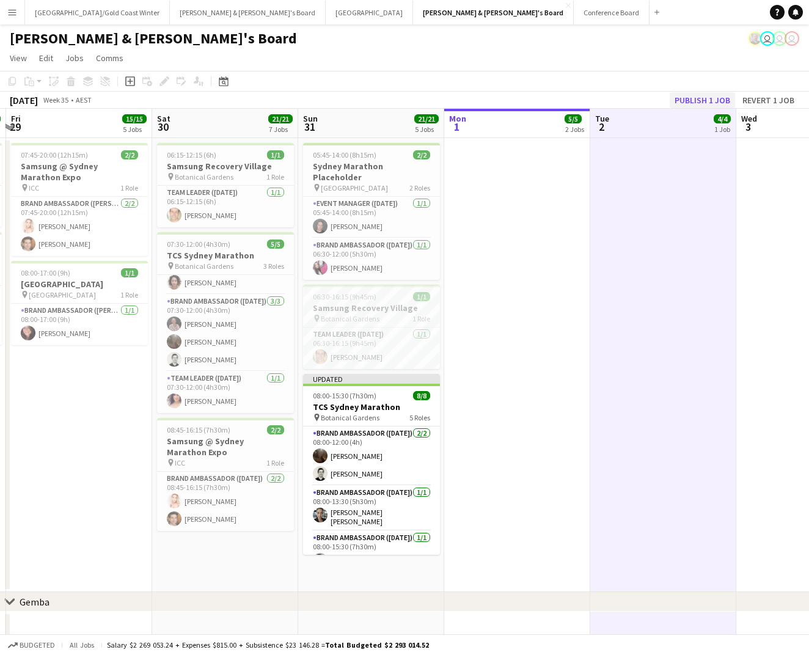
click at [710, 101] on button "Publish 1 job" at bounding box center [701, 100] width 65 height 16
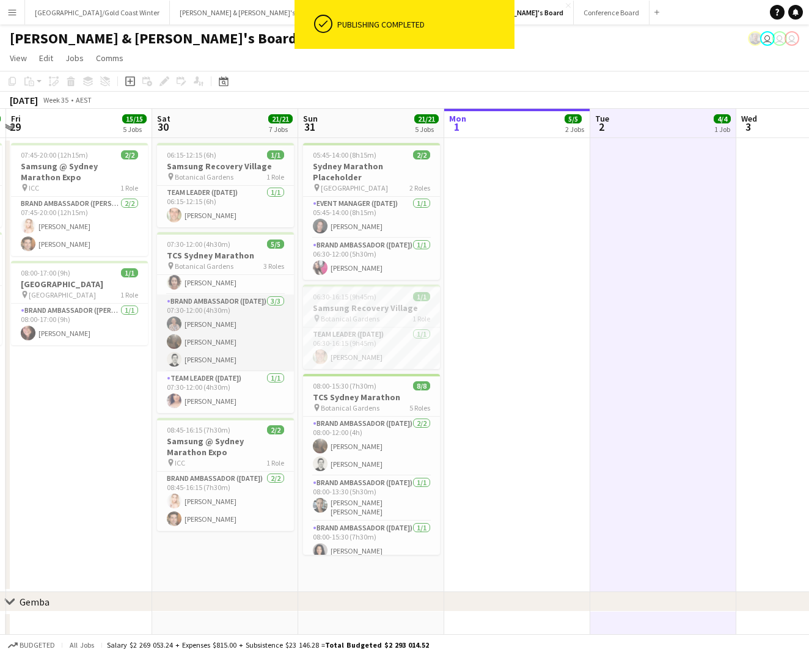
click at [246, 294] on app-card-role "Brand Ambassador (Saturday) 3/3 07:30-12:00 (4h30m) Kathryn Molloy Scarlett Mol…" at bounding box center [225, 332] width 137 height 77
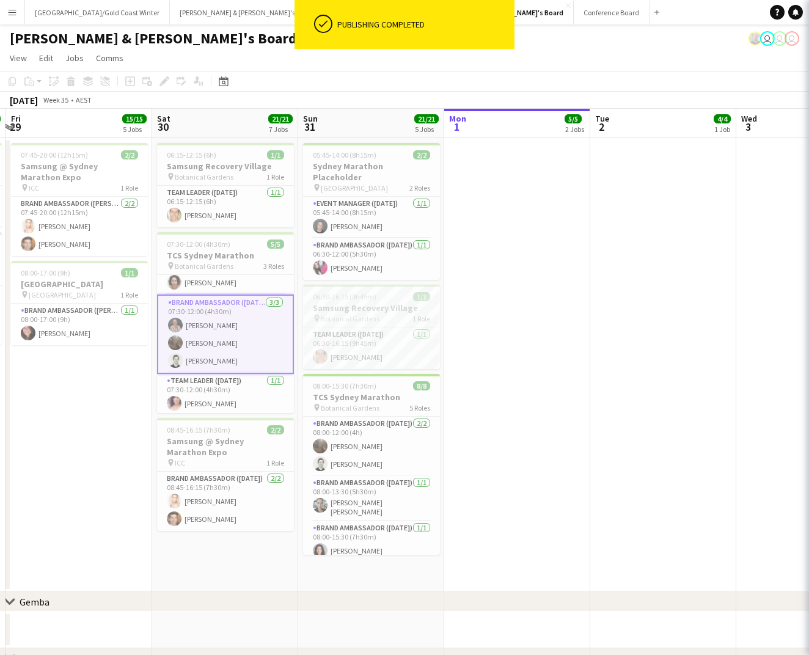
click at [240, 262] on div "pin Botanical Gardens 3 Roles" at bounding box center [225, 266] width 137 height 10
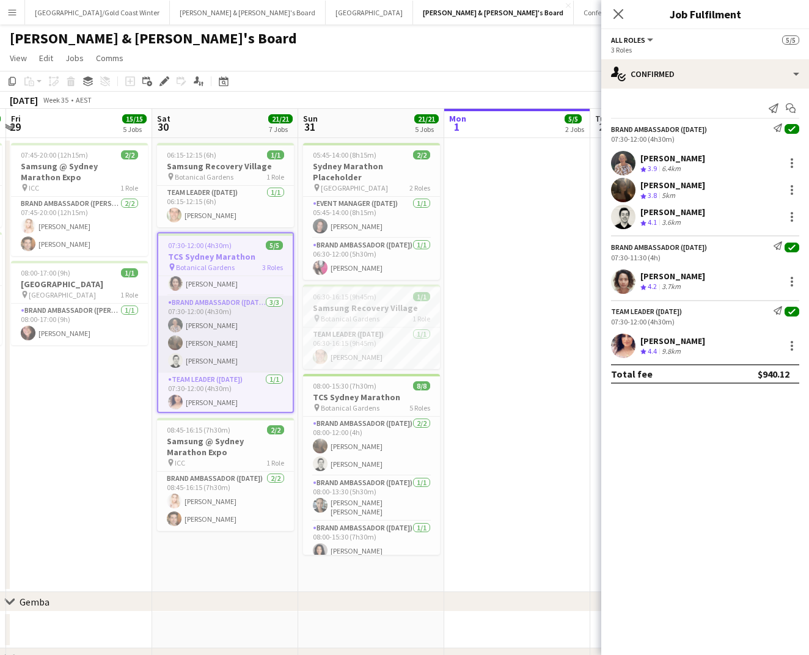
click at [228, 365] on app-card-role "Brand Ambassador (Saturday) 3/3 07:30-12:00 (4h30m) Kathryn Molloy Scarlett Mol…" at bounding box center [225, 334] width 134 height 77
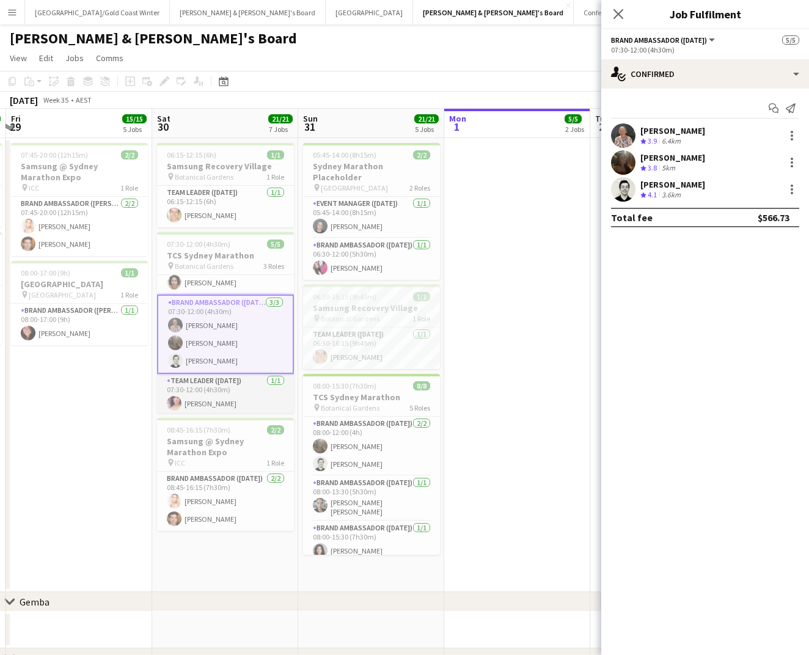
click at [233, 400] on app-card-role "Team Leader (Saturday) 1/1 07:30-12:00 (4h30m) Amanda van Eldik" at bounding box center [225, 395] width 137 height 42
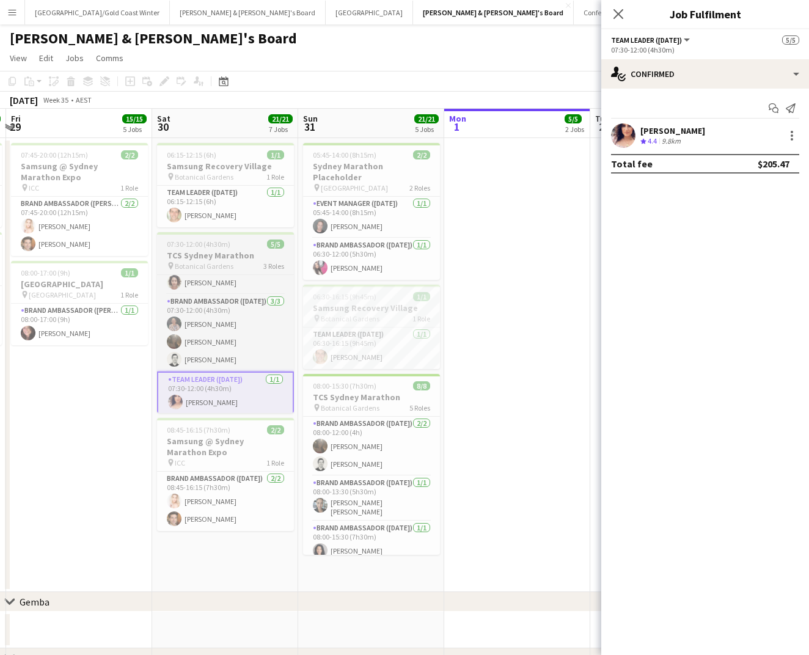
click at [229, 261] on span "Botanical Gardens" at bounding box center [204, 265] width 59 height 9
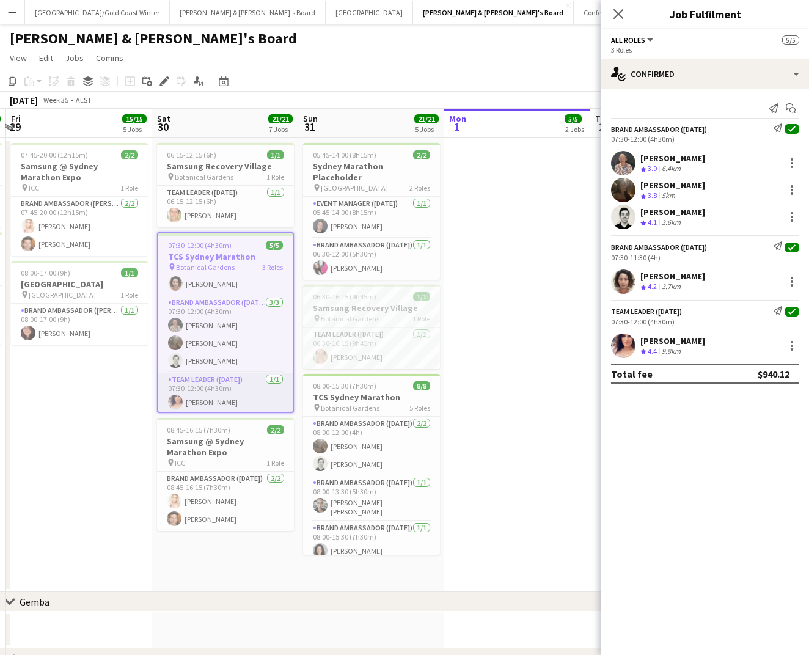
click at [227, 400] on app-card-role "Team Leader (Saturday) 1/1 07:30-12:00 (4h30m) Amanda van Eldik" at bounding box center [225, 394] width 134 height 42
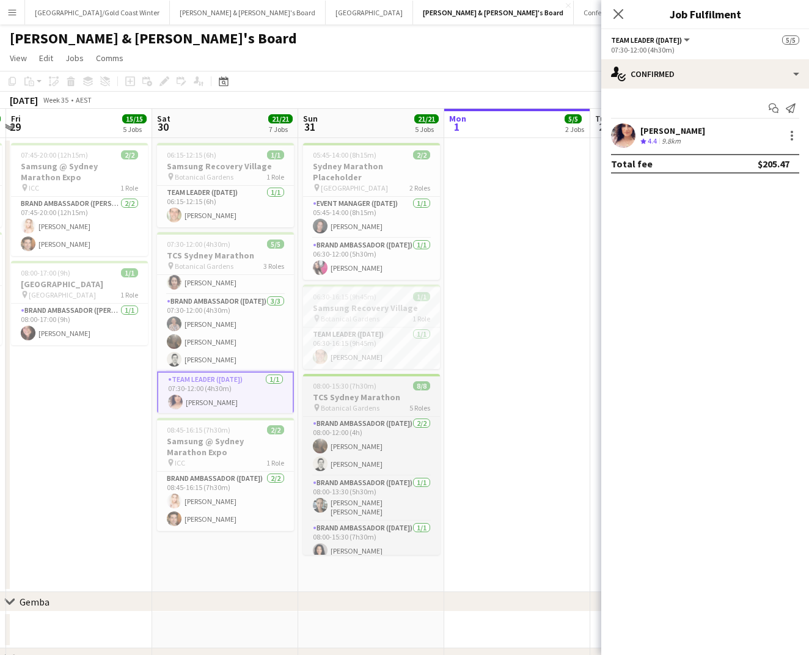
click at [349, 392] on h3 "TCS Sydney Marathon" at bounding box center [371, 397] width 137 height 11
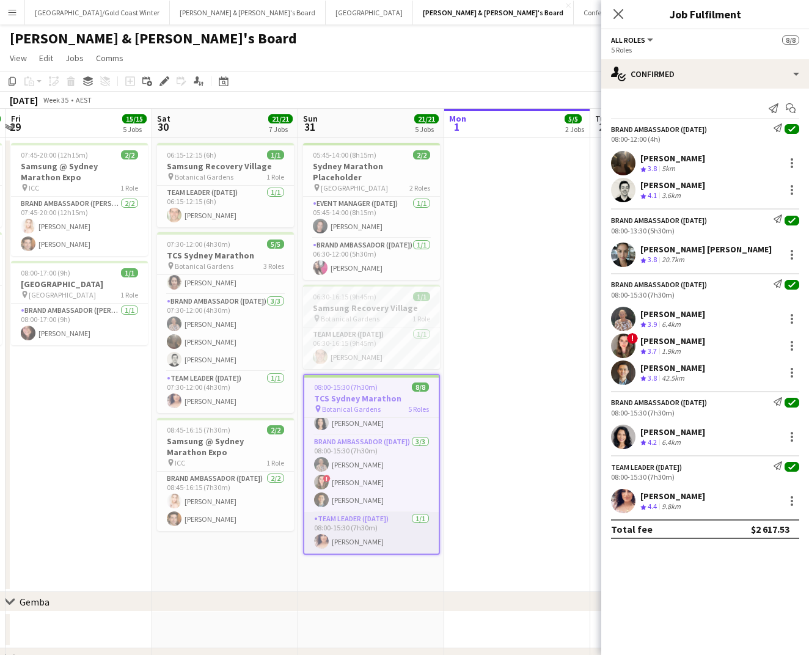
click at [374, 529] on app-card-role "Team Leader (Sunday) 1/1 08:00-15:30 (7h30m) Amanda van Eldik" at bounding box center [371, 533] width 134 height 42
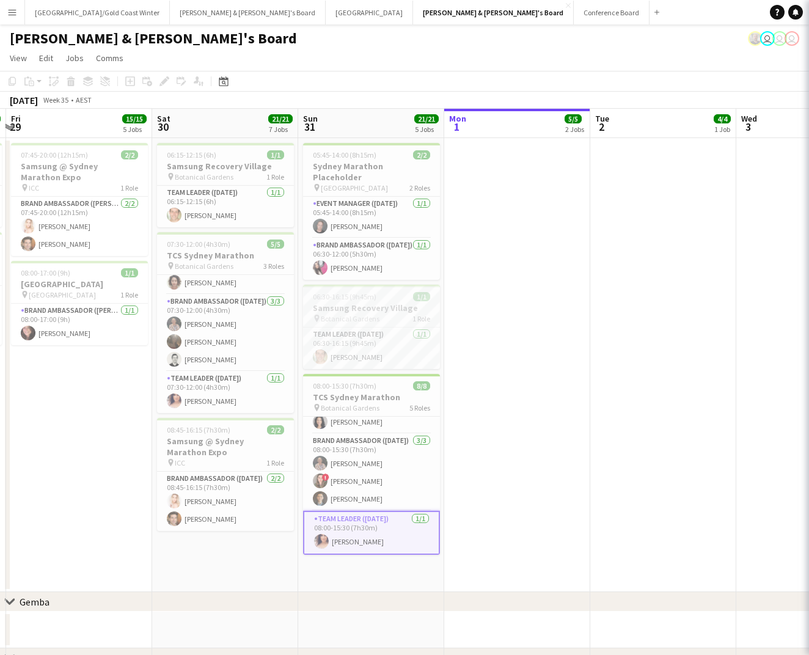
scroll to position [125, 0]
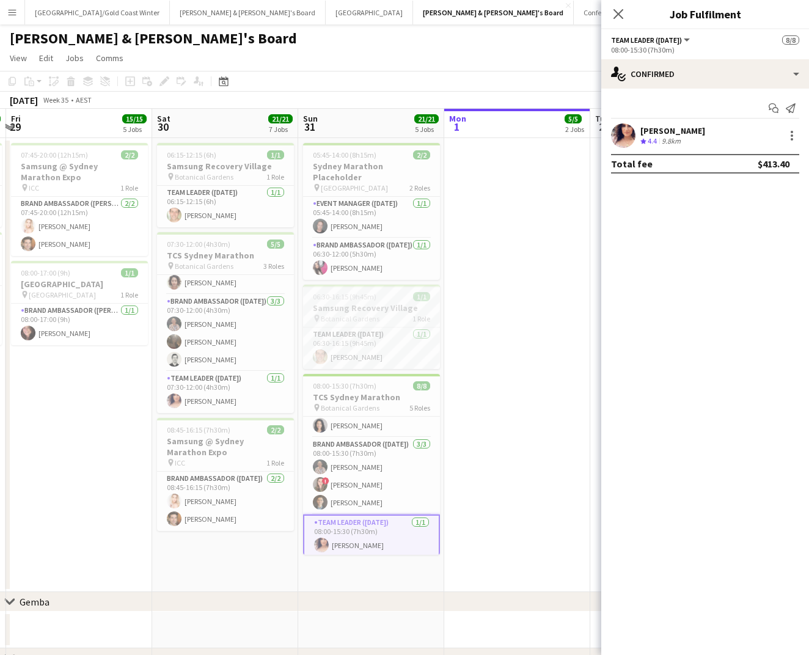
click at [613, 24] on div "Close pop-in" at bounding box center [618, 14] width 34 height 28
click at [615, 23] on div "Close pop-in" at bounding box center [618, 14] width 34 height 28
click at [615, 20] on app-icon "Close pop-in" at bounding box center [619, 14] width 18 height 18
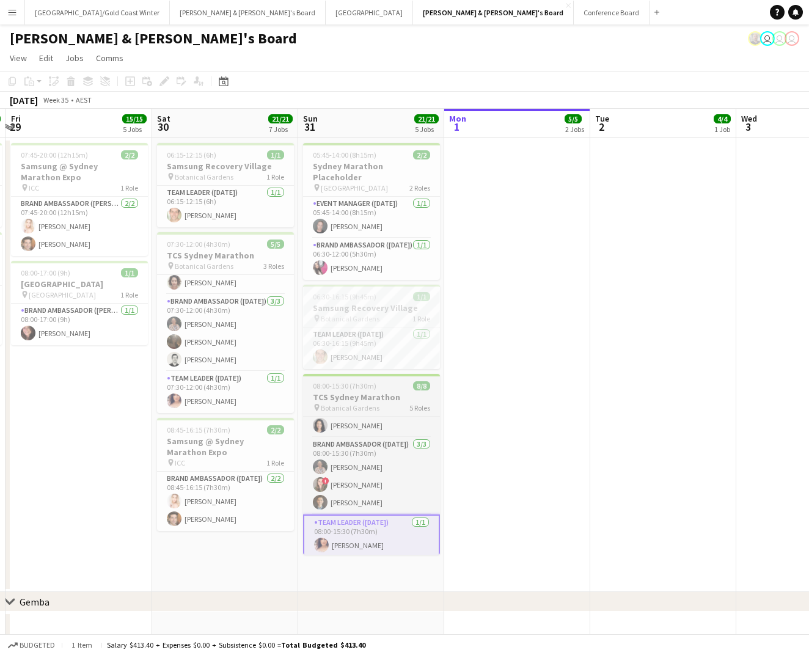
click at [395, 392] on h3 "TCS Sydney Marathon" at bounding box center [371, 397] width 137 height 11
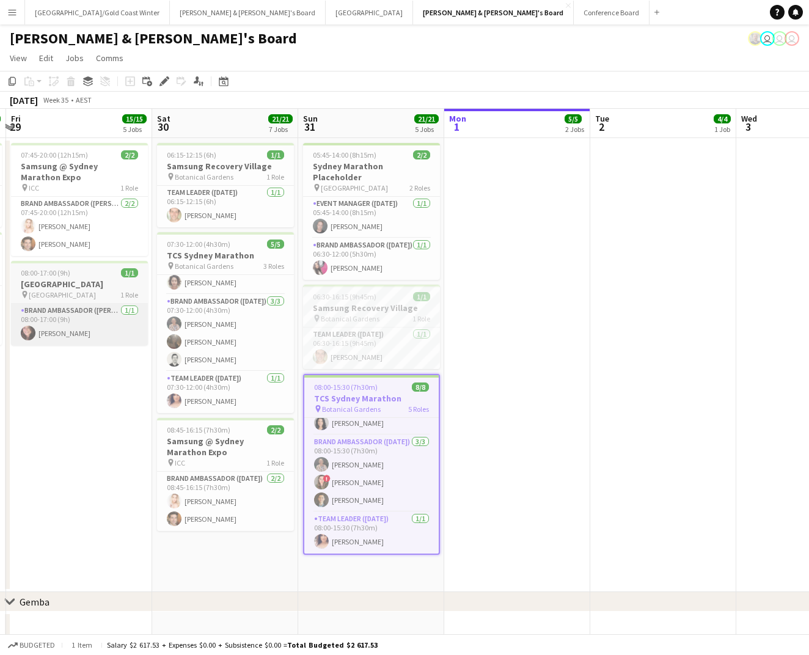
scroll to position [129, 0]
